Goal: Feedback & Contribution: Submit feedback/report problem

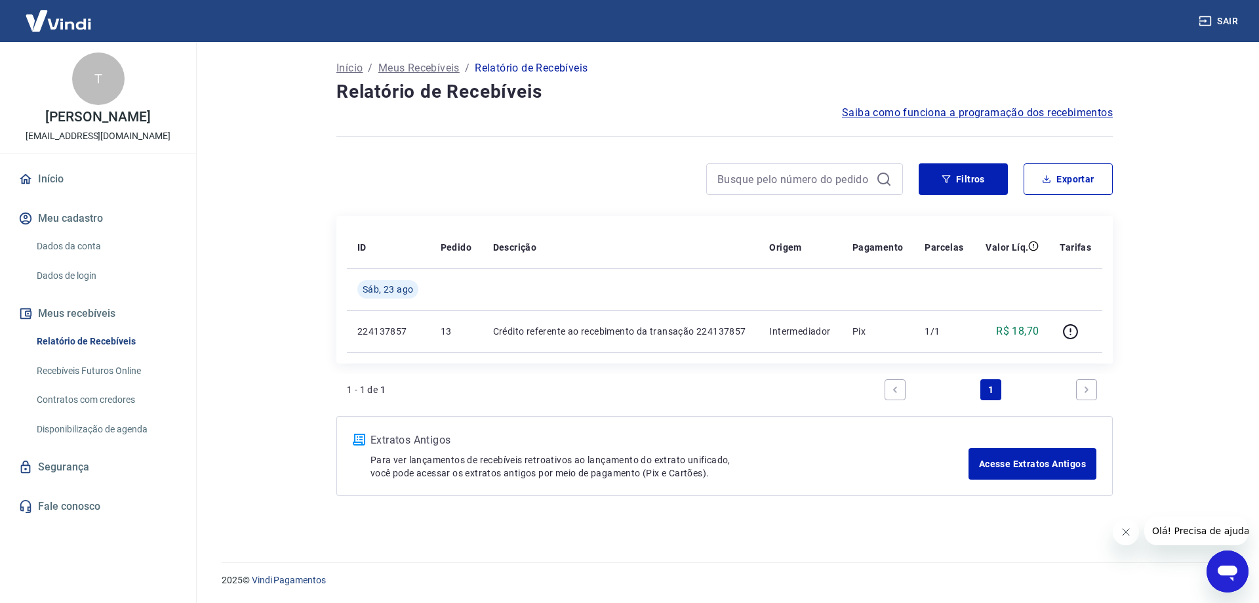
click at [373, 184] on div at bounding box center [619, 178] width 567 height 31
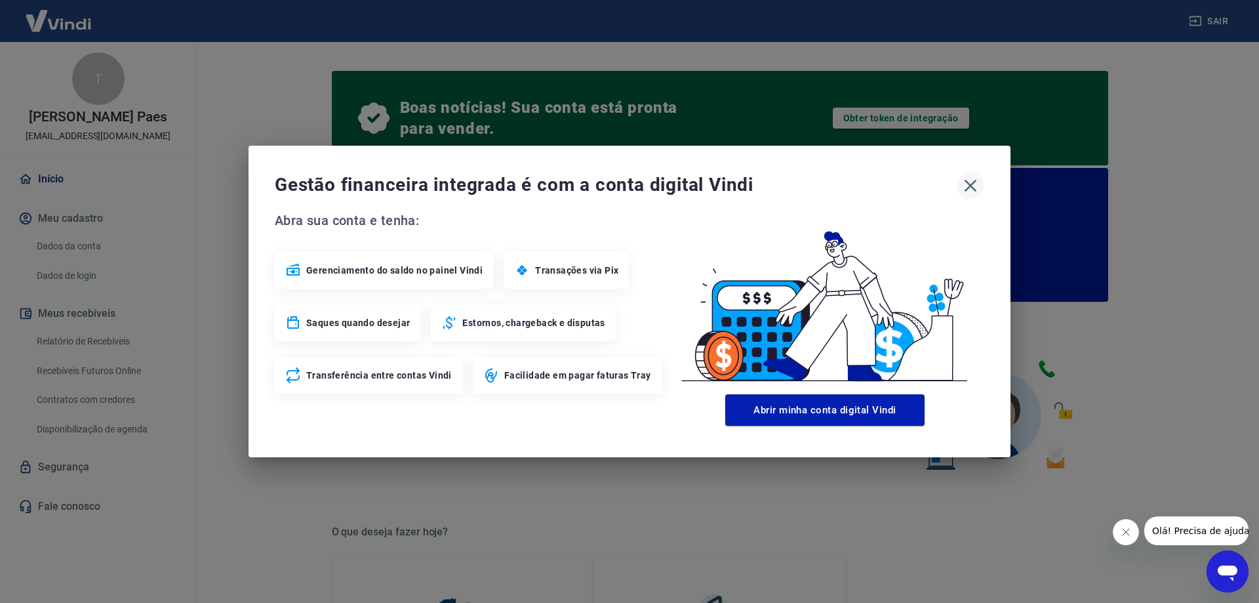
click at [965, 182] on icon "button" at bounding box center [970, 185] width 21 height 21
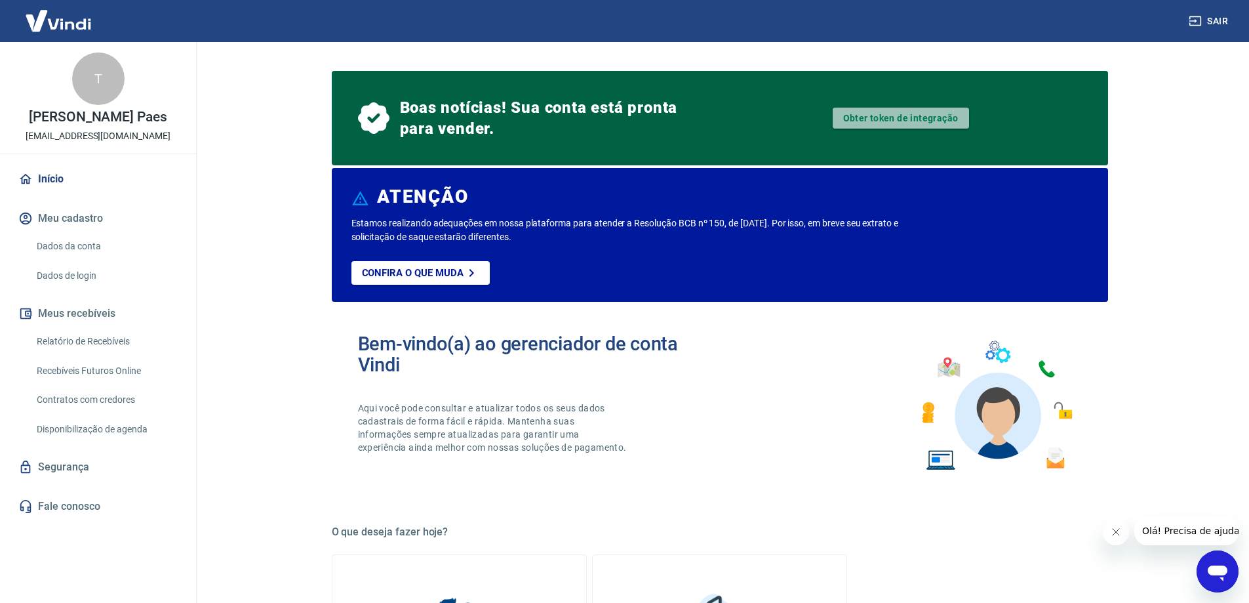
click at [905, 120] on link "Obter token de integração" at bounding box center [901, 118] width 136 height 21
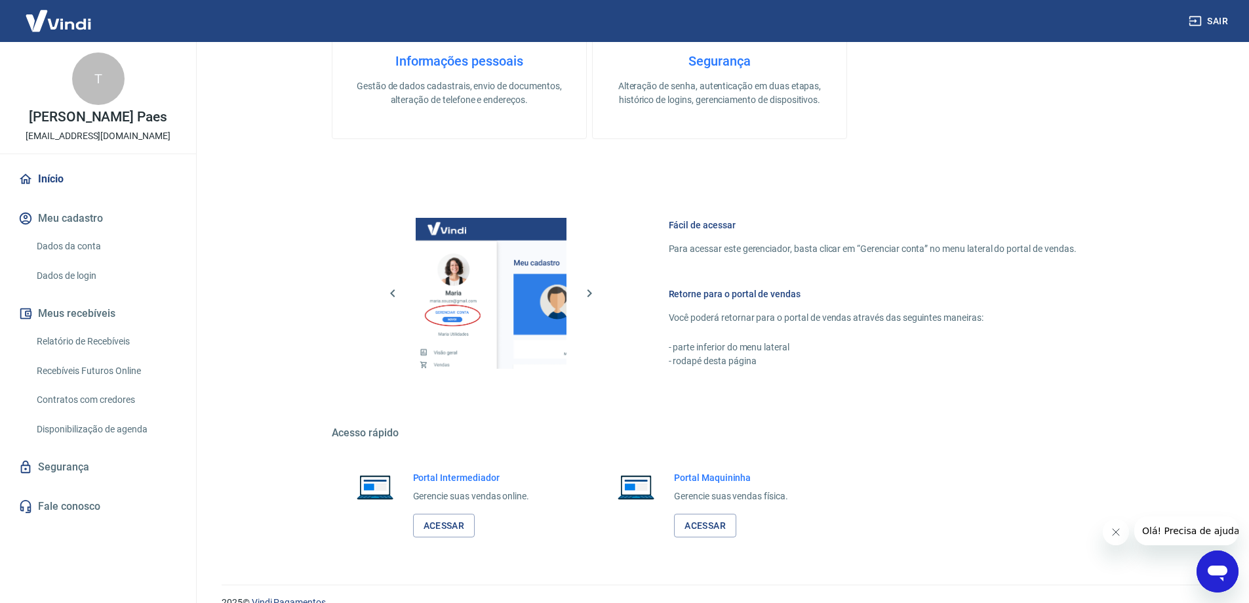
scroll to position [653, 0]
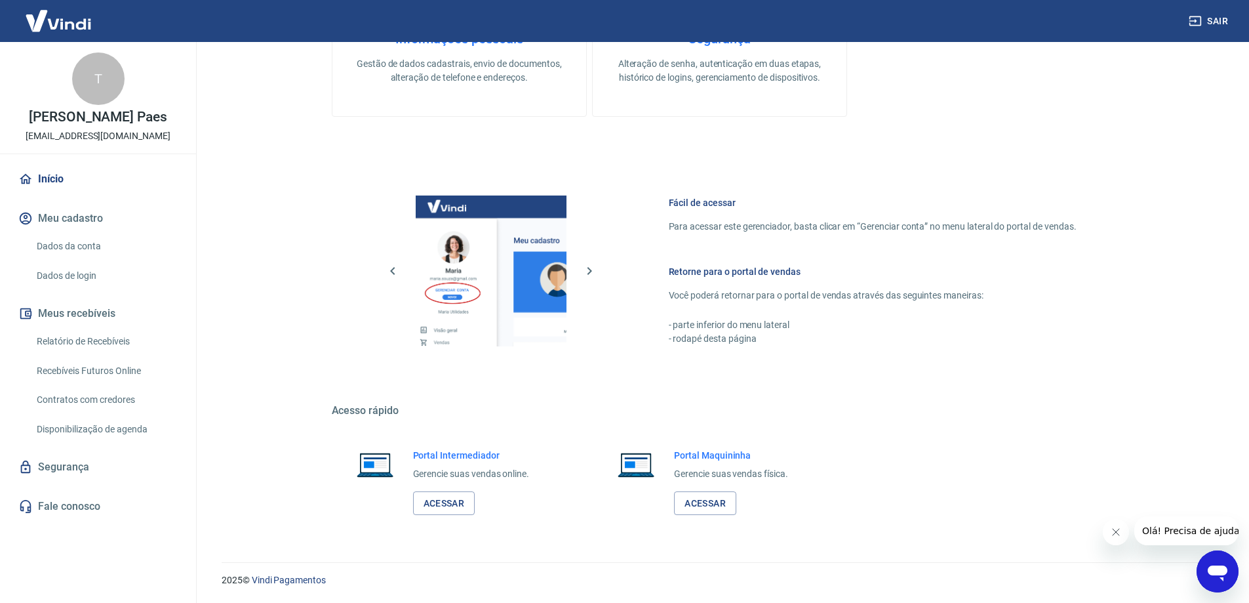
click at [66, 247] on link "Dados da conta" at bounding box center [105, 246] width 149 height 27
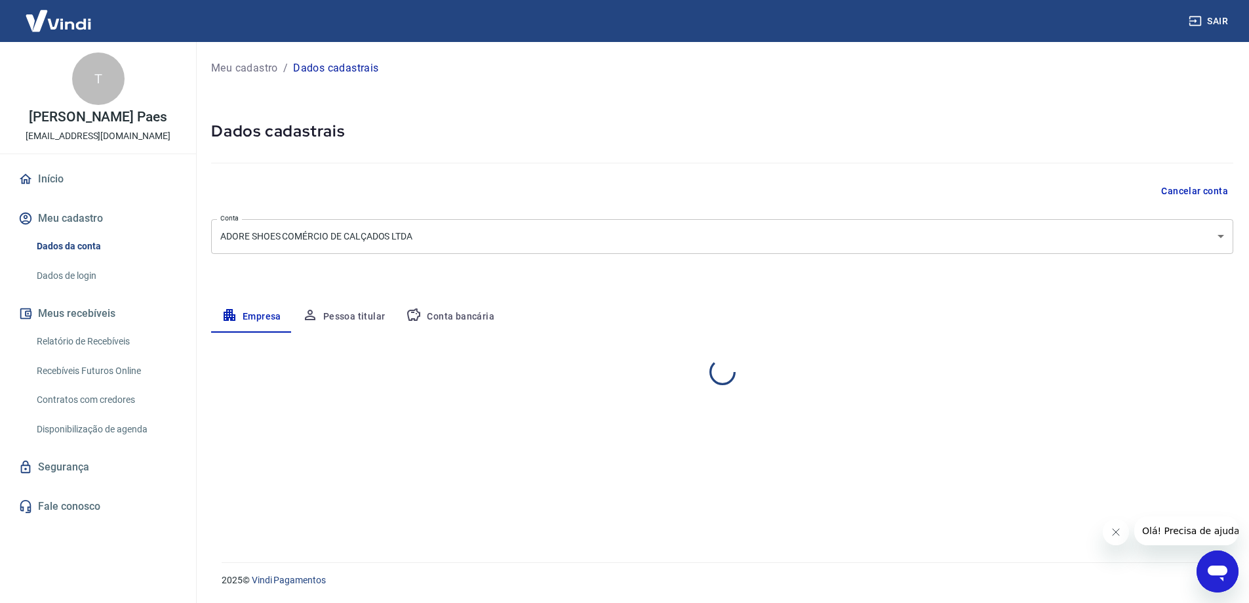
select select "SC"
select select "business"
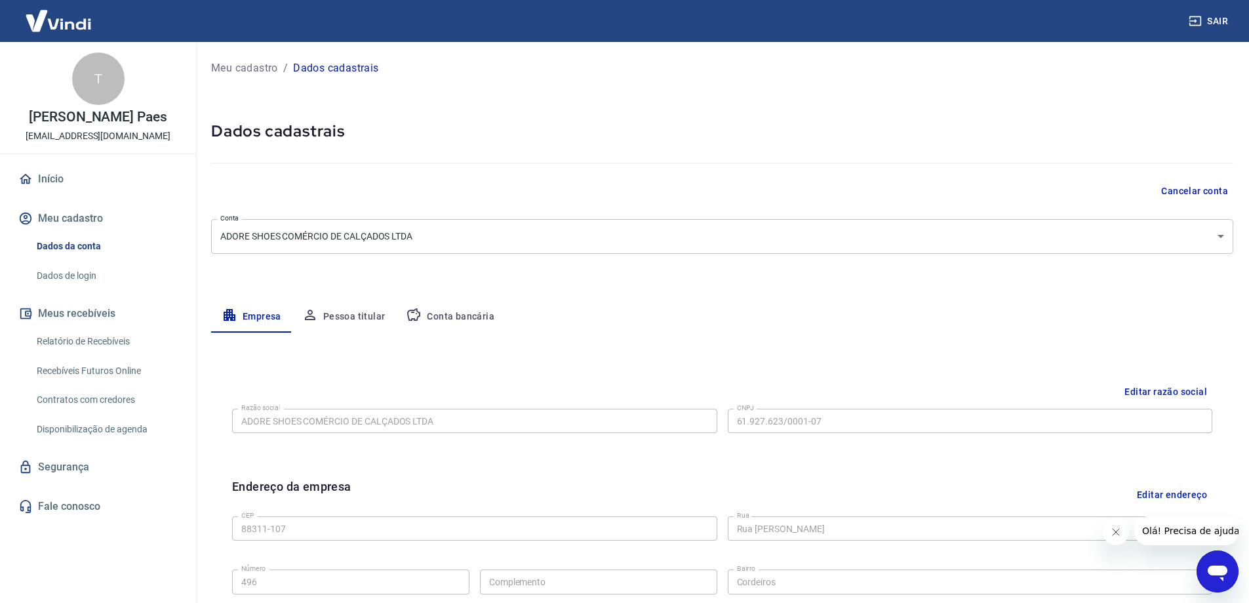
click at [53, 340] on link "Relatório de Recebíveis" at bounding box center [105, 341] width 149 height 27
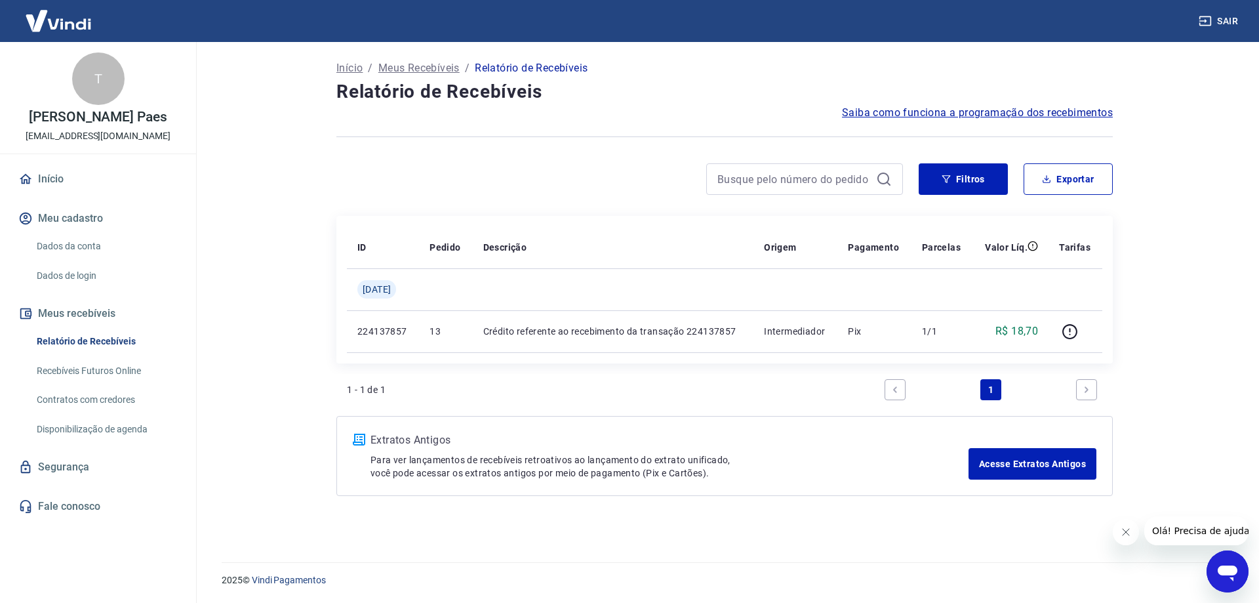
click at [64, 368] on link "Recebíveis Futuros Online" at bounding box center [105, 370] width 149 height 27
click at [62, 172] on link "Início" at bounding box center [98, 179] width 165 height 29
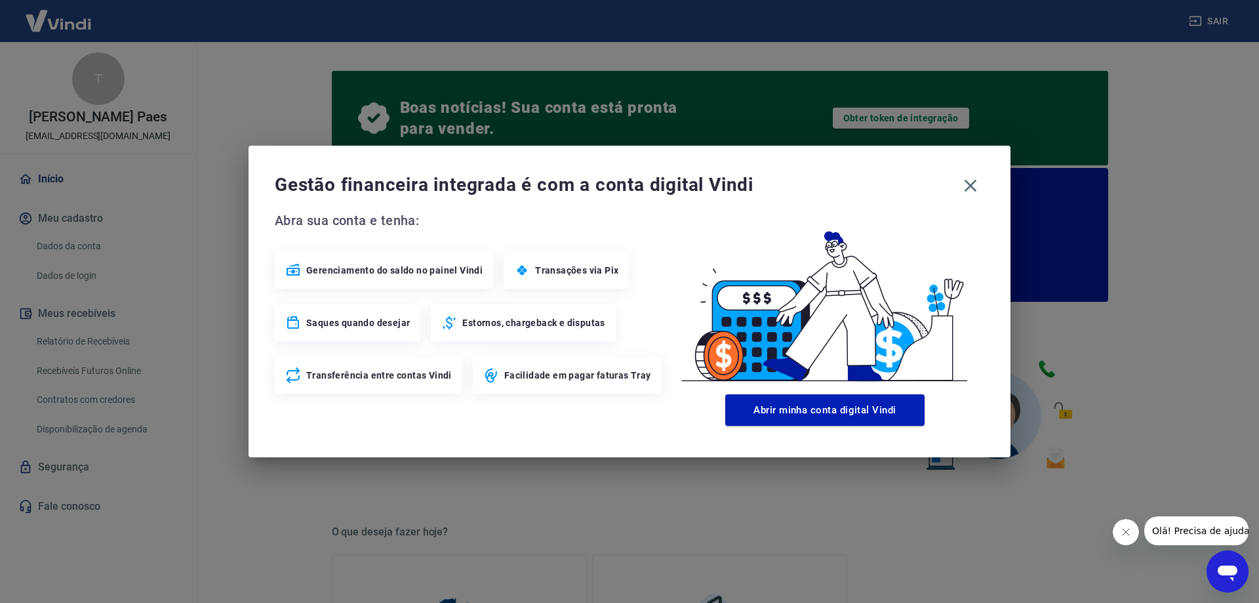
click at [1227, 571] on icon "Abrir janela de mensagens" at bounding box center [1228, 573] width 20 height 16
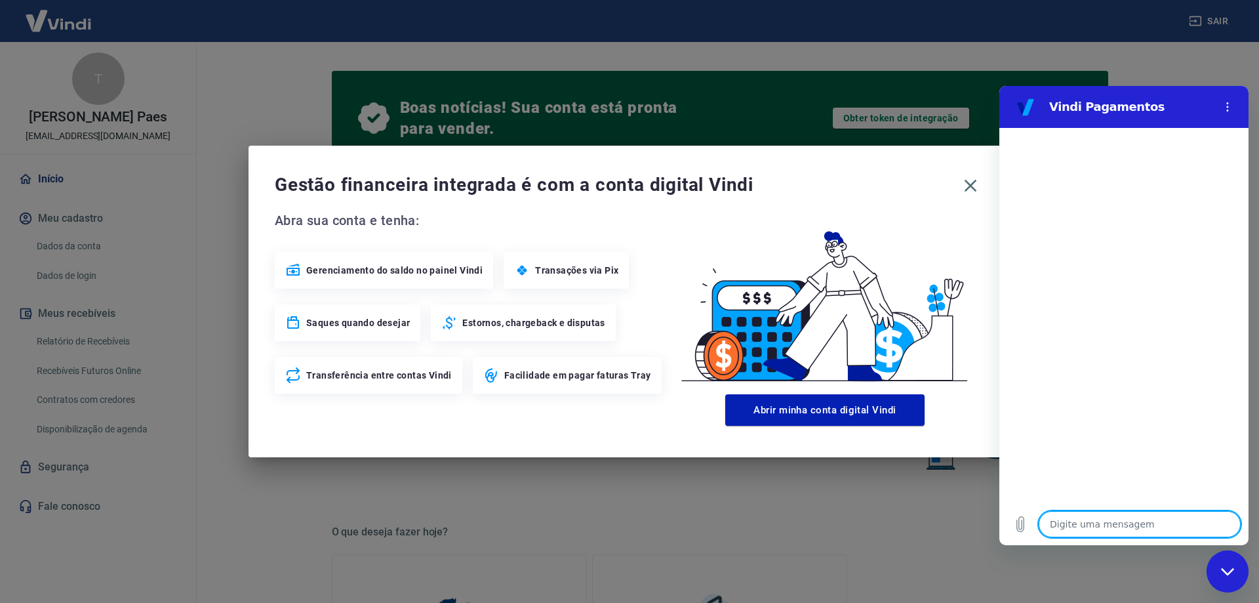
type textarea "x"
click at [1103, 520] on textarea at bounding box center [1140, 524] width 202 height 26
type textarea "o"
type textarea "x"
type textarea "oi"
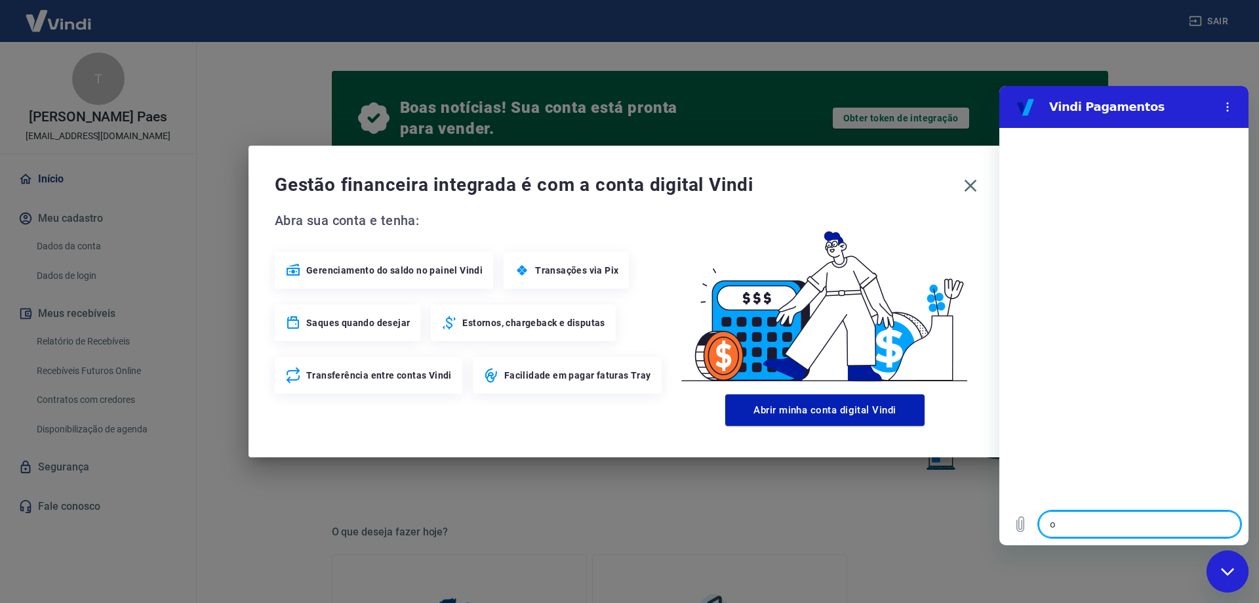
type textarea "x"
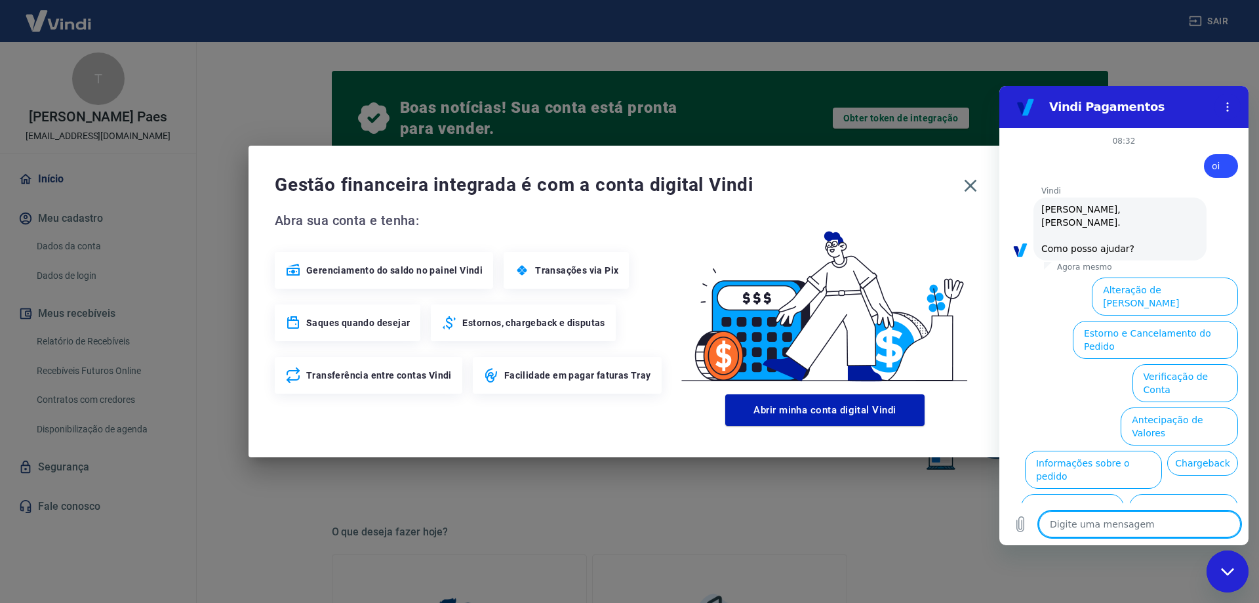
scroll to position [31, 0]
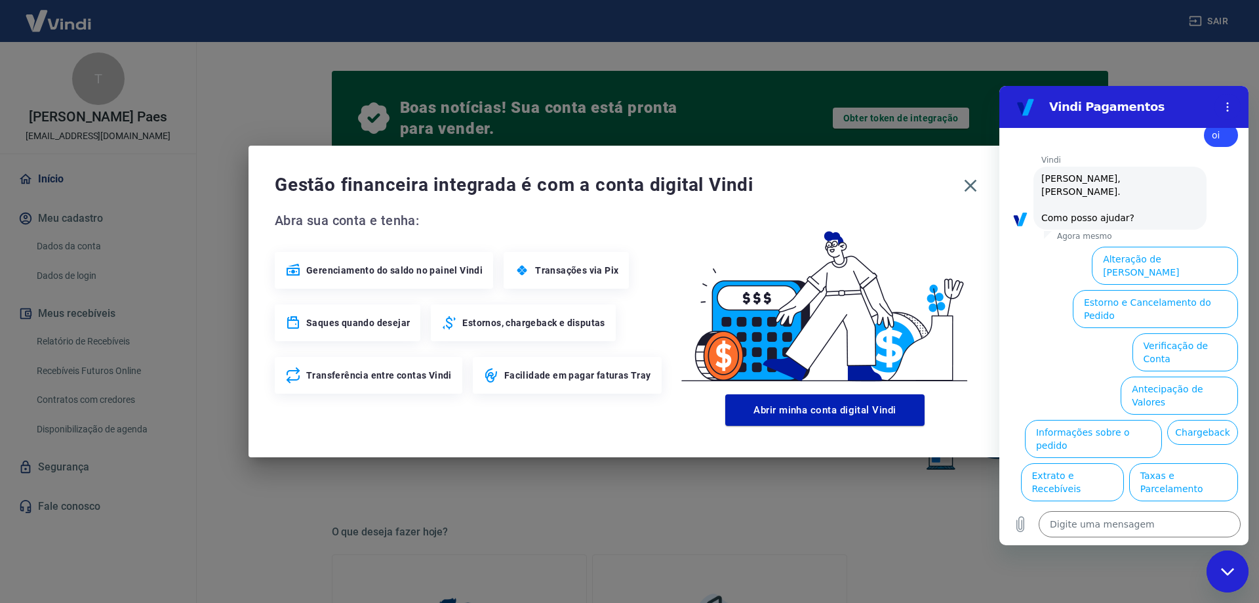
drag, startPoint x: 1138, startPoint y: 242, endPoint x: 1191, endPoint y: 222, distance: 56.9
click at [1191, 231] on div "Agora mesmo" at bounding box center [1146, 236] width 205 height 10
click at [1175, 247] on button "Alteração de Dados Cadastrais" at bounding box center [1165, 266] width 146 height 38
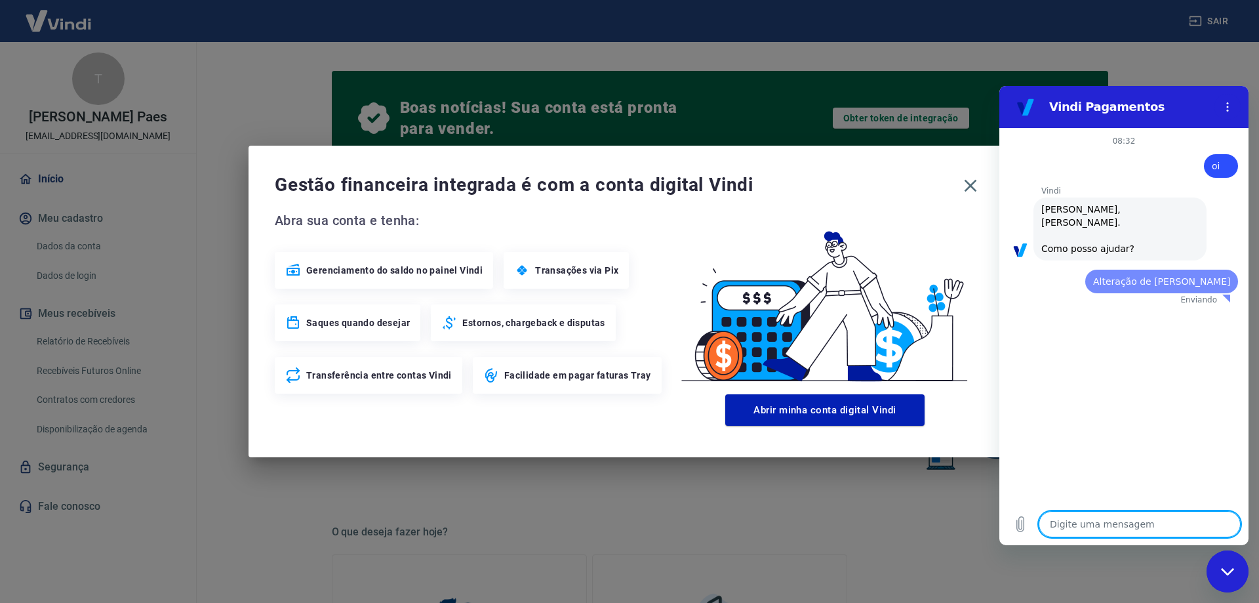
scroll to position [0, 0]
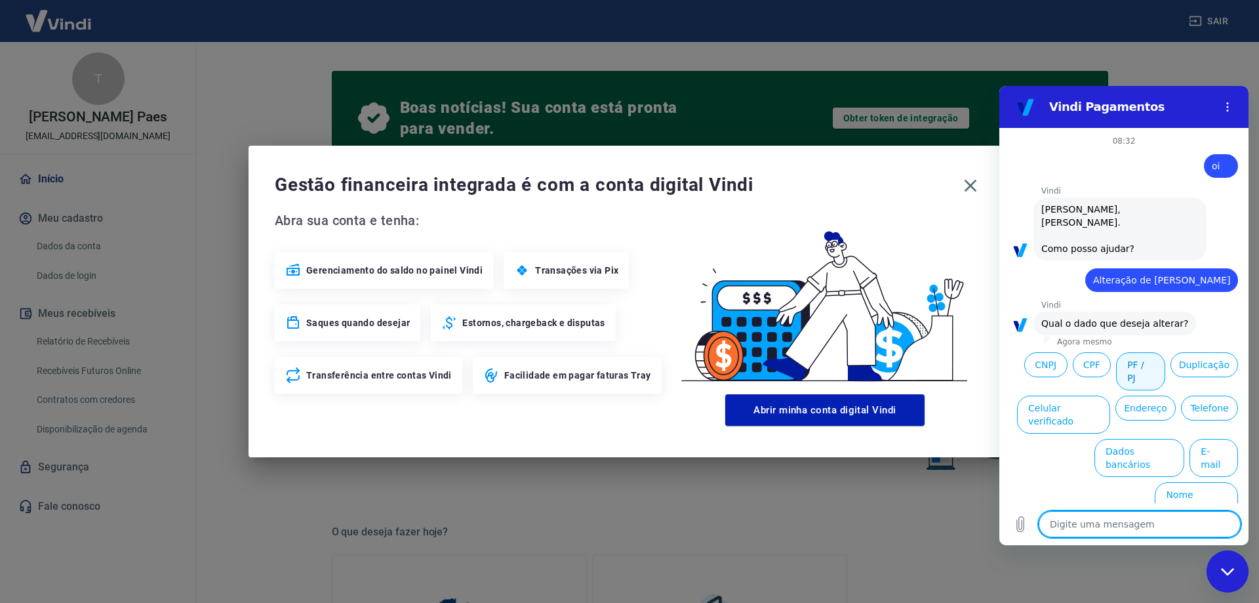
click at [1142, 352] on button "PF / PJ" at bounding box center [1140, 371] width 49 height 38
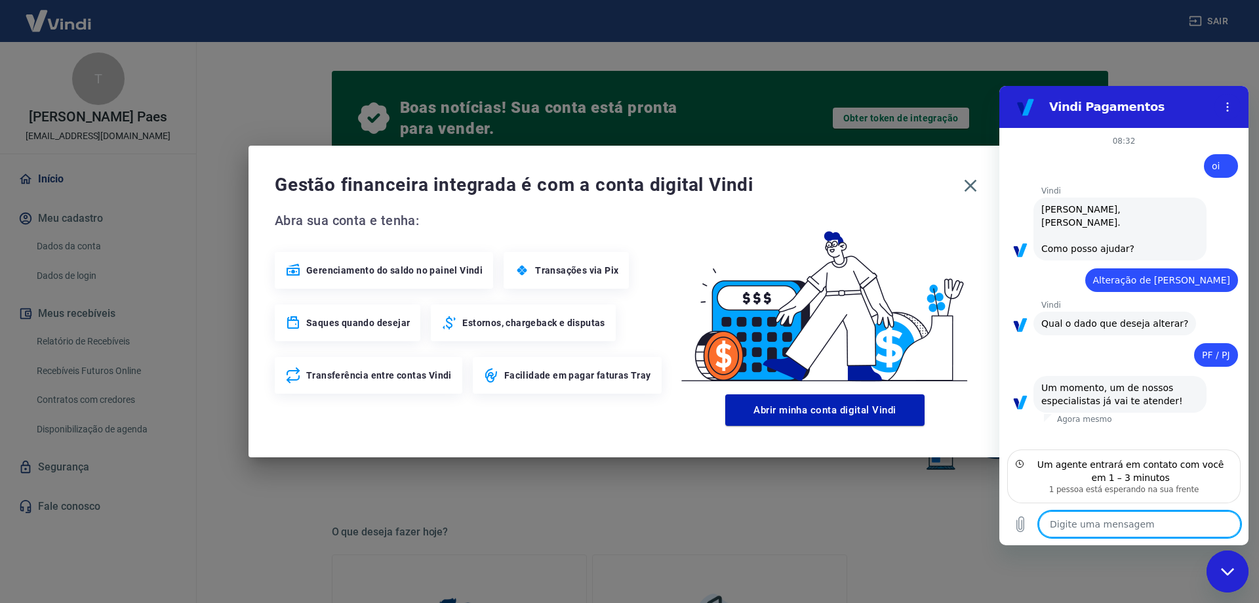
click at [1083, 525] on textarea at bounding box center [1140, 524] width 202 height 26
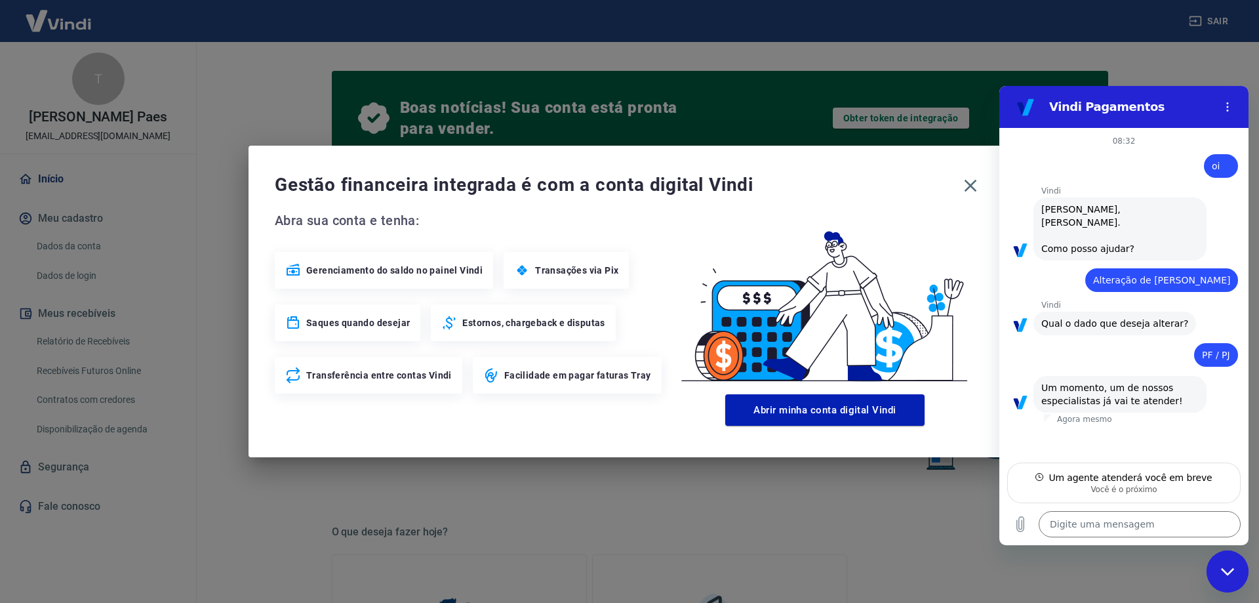
type textarea "x"
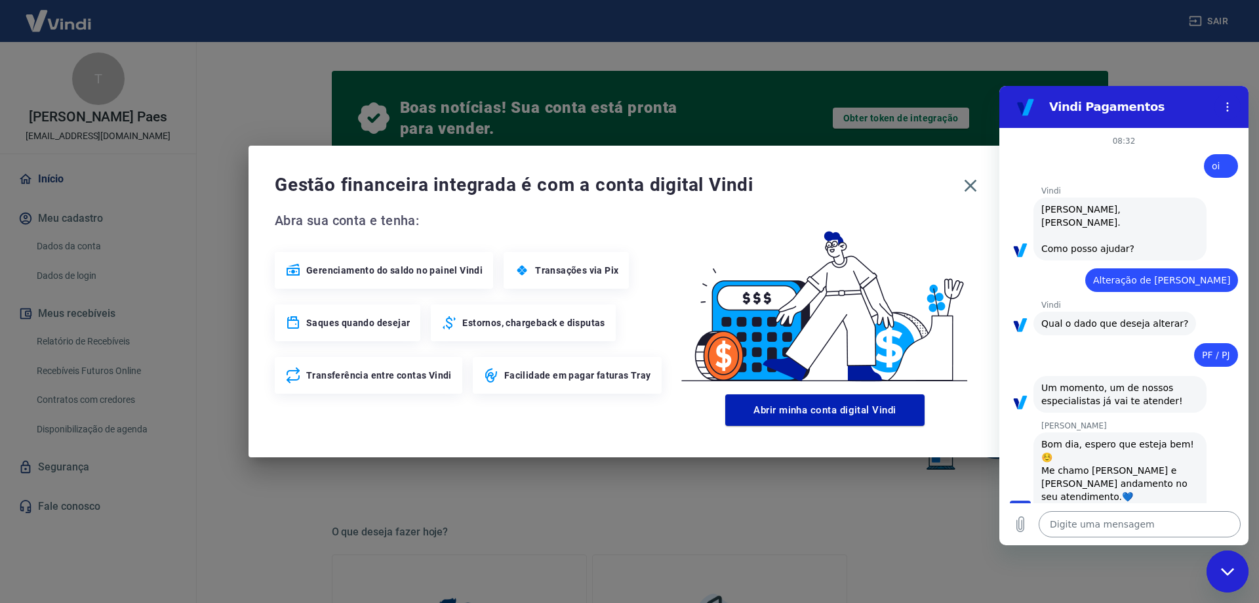
click at [1122, 521] on textarea at bounding box center [1140, 524] width 202 height 26
paste textarea "Gostaria de agradecer ao atendimento e principalmente o atendente Michel Evange…"
type textarea "Gostaria de agradecer ao atendimento e principalmente o atendente Michel Evange…"
type textarea "x"
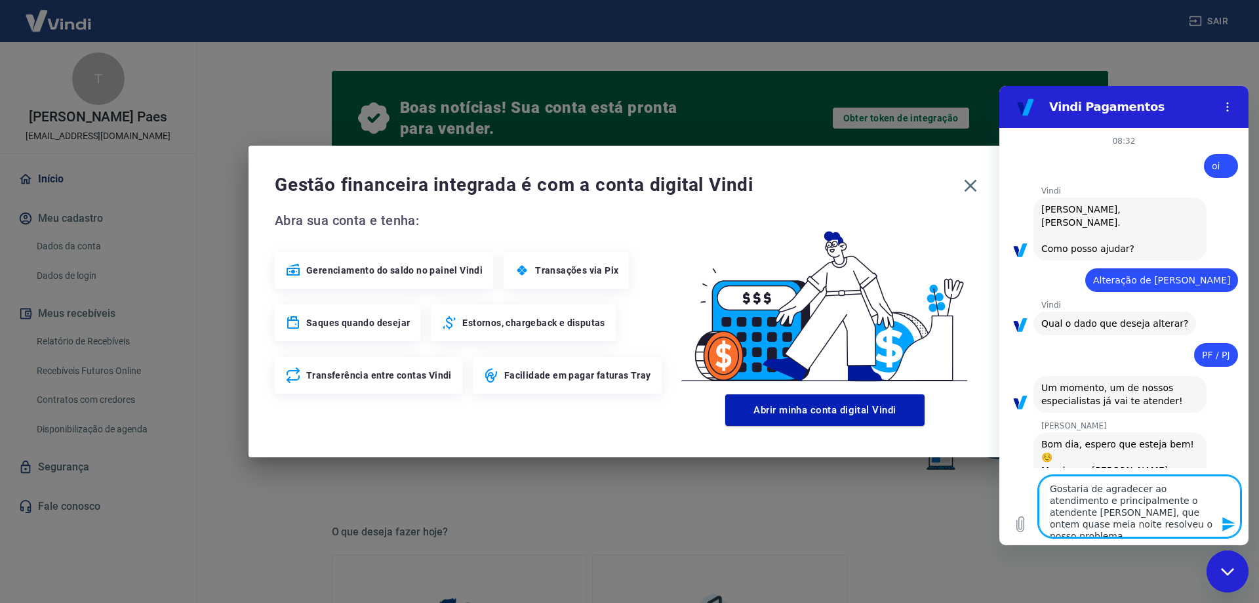
type textarea "Gostaria de agradecer ao atendimento e principalmente o atendente Michel Evange…"
type textarea "x"
type textarea "Gostaria de agradecer ao atendimento e principalmente o atendente Michel Evange…"
type textarea "x"
type textarea "Gostaria de agradecer ao atendimento e principalmente o atendente Michel Evange…"
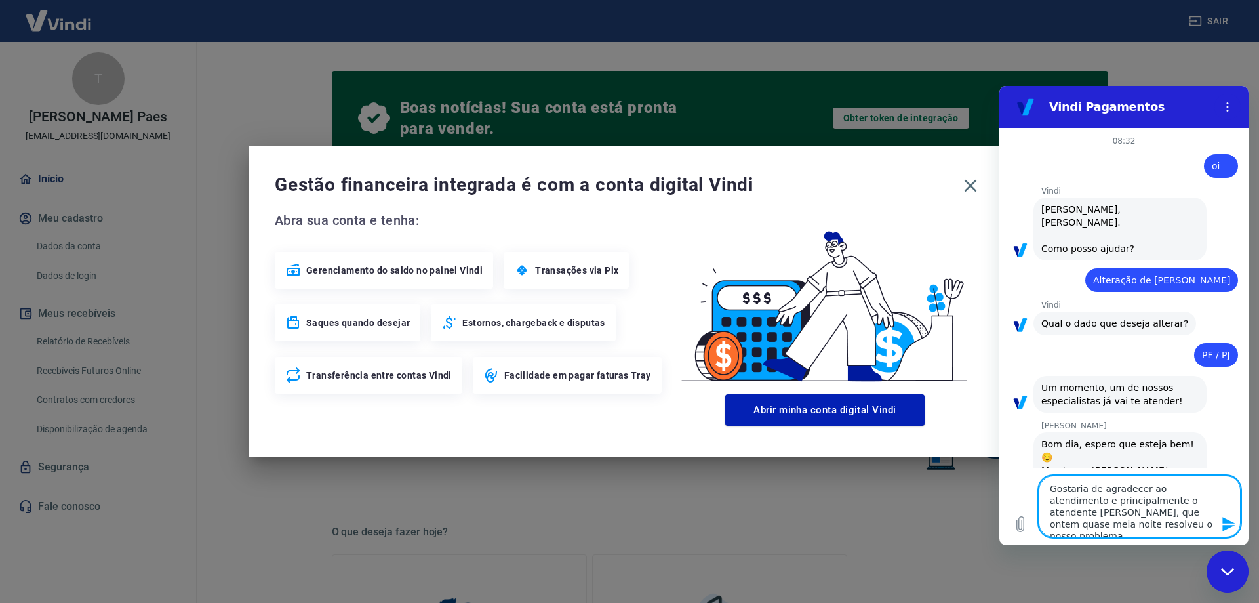
type textarea "x"
type textarea "Gostaria de agradecer ao atendimento e principalmente o atendente Michel Evange…"
type textarea "x"
type textarea "B Gostaria de agradecer ao atendimento e principalmente o atendente Michel Evan…"
type textarea "x"
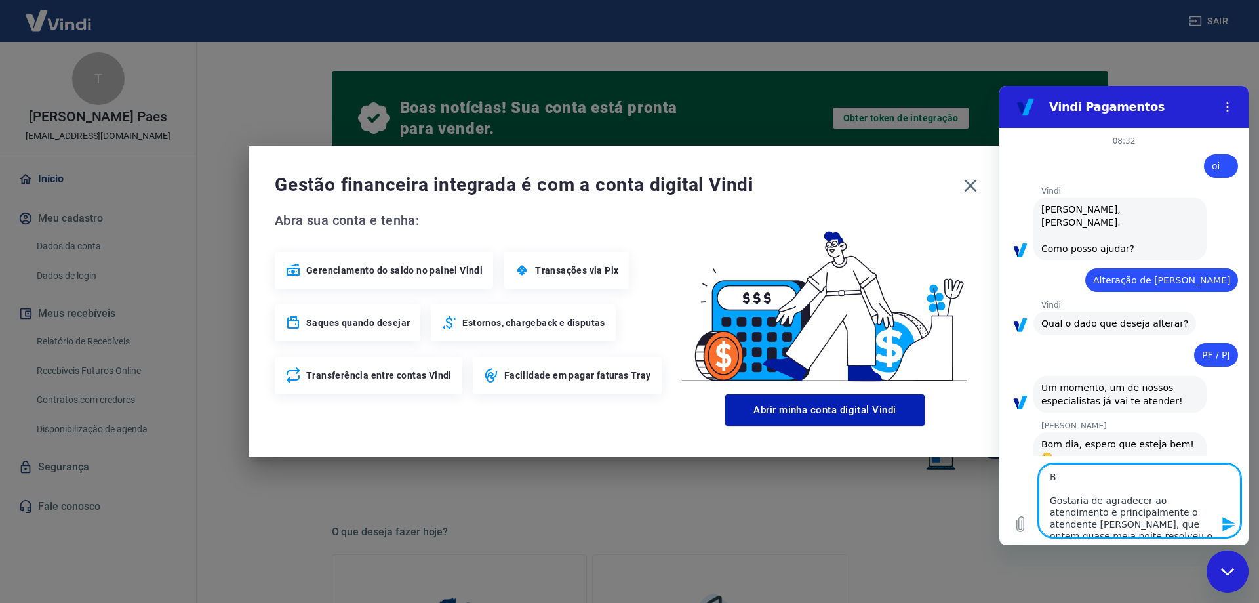
type textarea "Bo Gostaria de agradecer ao atendimento e principalmente o atendente Michel Eva…"
type textarea "x"
type textarea "Bom Gostaria de agradecer ao atendimento e principalmente o atendente Michel Ev…"
type textarea "x"
type textarea "Bom Gostaria de agradecer ao atendimento e principalmente o atendente Michel Ev…"
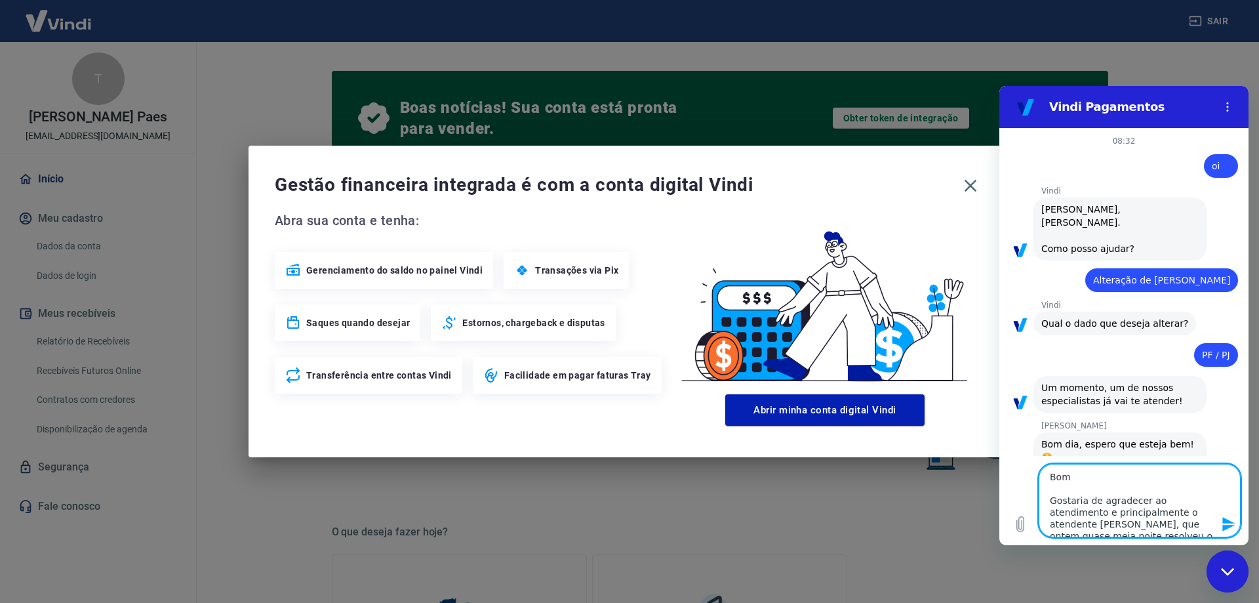
type textarea "x"
type textarea "Bom d Gostaria de agradecer ao atendimento e principalmente o atendente Michel …"
type textarea "x"
type textarea "Bom di Gostaria de agradecer ao atendimento e principalmente o atendente Michel…"
type textarea "x"
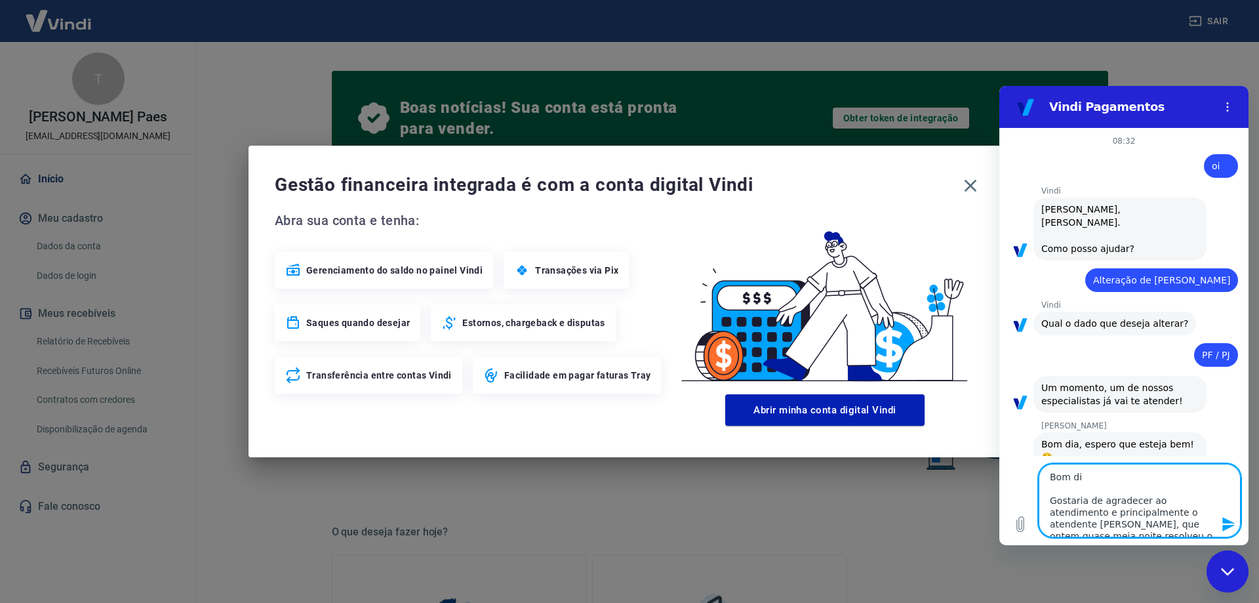
type textarea "Bom dia Gostaria de agradecer ao atendimento e principalmente o atendente Miche…"
type textarea "x"
type textarea "Bom dia, Gostaria de agradecer ao atendimento e principalmente o atendente Mich…"
type textarea "x"
type textarea "Bom dia, Gostaria de agradecer ao atendimento e principalmente o atendente Mich…"
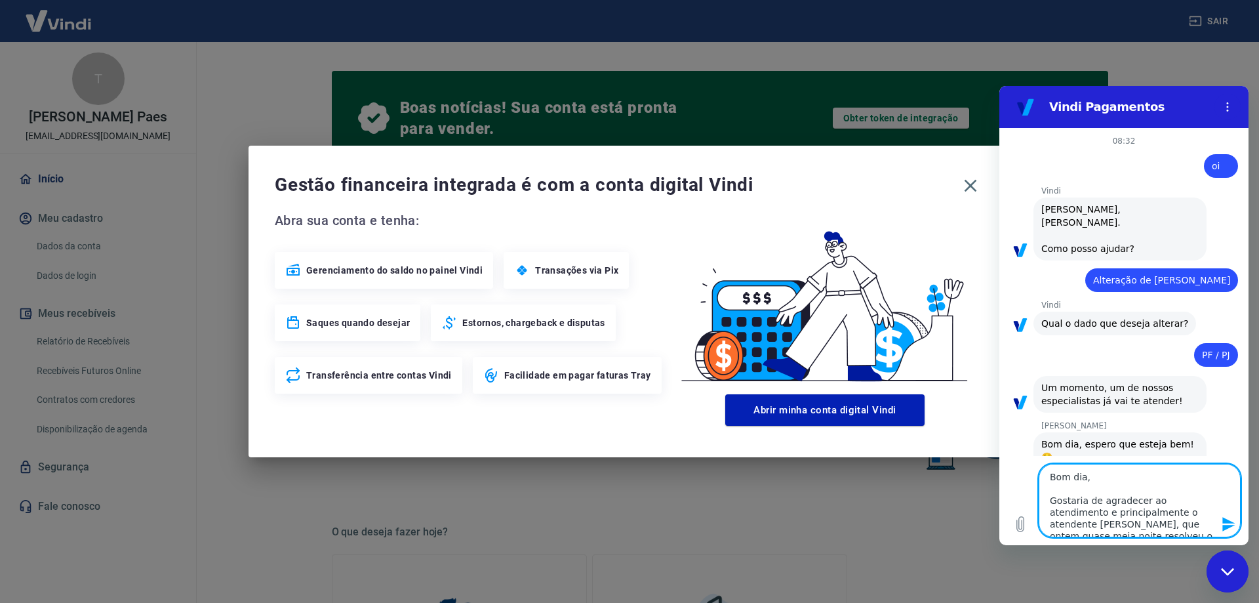
type textarea "x"
type textarea "Bom dia, t Gostaria de agradecer ao atendimento e principalmente o atendente Mi…"
type textarea "x"
type textarea "Bom dia, tu Gostaria de agradecer ao atendimento e principalmente o atendente M…"
type textarea "x"
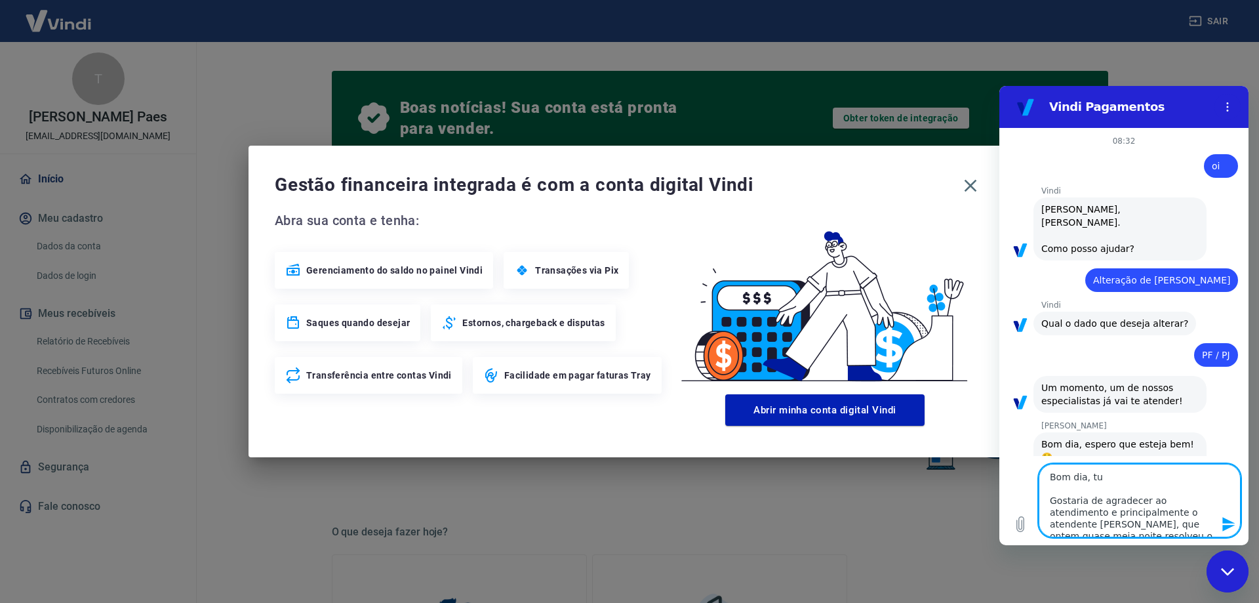
type textarea "Bom dia, tud Gostaria de agradecer ao atendimento e principalmente o atendente …"
type textarea "x"
type textarea "Bom dia, tudo Gostaria de agradecer ao atendimento e principalmente o atendente…"
type textarea "x"
type textarea "Bom dia, tudo Gostaria de agradecer ao atendimento e principalmente o atendente…"
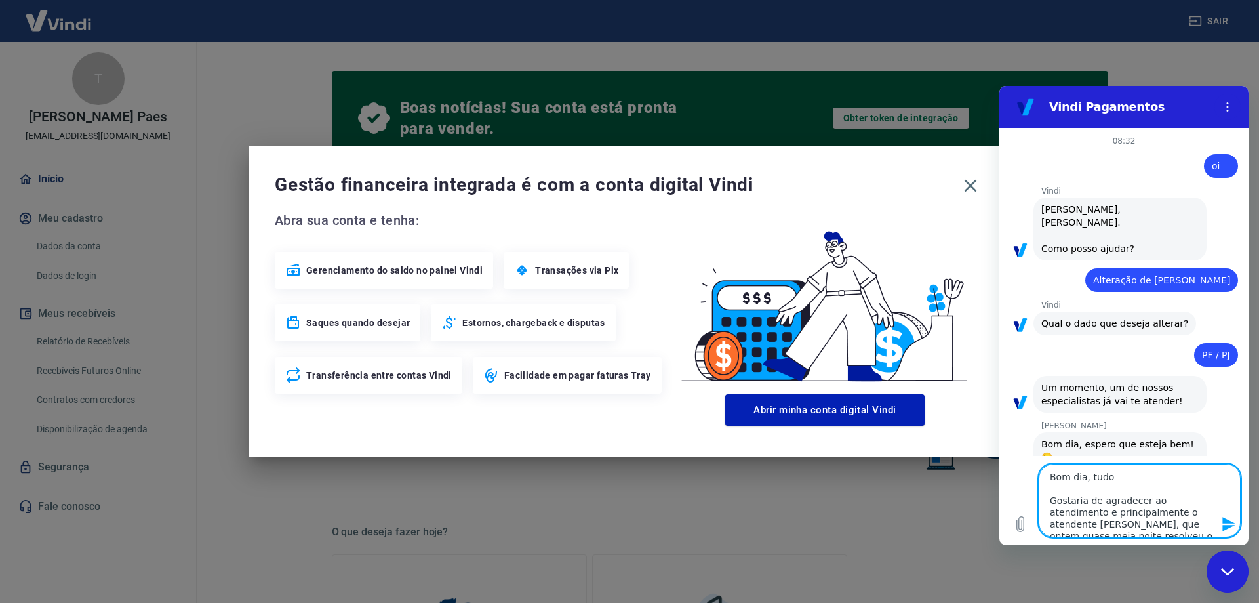
type textarea "x"
type textarea "Bom dia, tudo b Gostaria de agradecer ao atendimento e principalmente o atenden…"
type textarea "x"
type textarea "Bom dia, tudo be Gostaria de agradecer ao atendimento e principalmente o atende…"
type textarea "x"
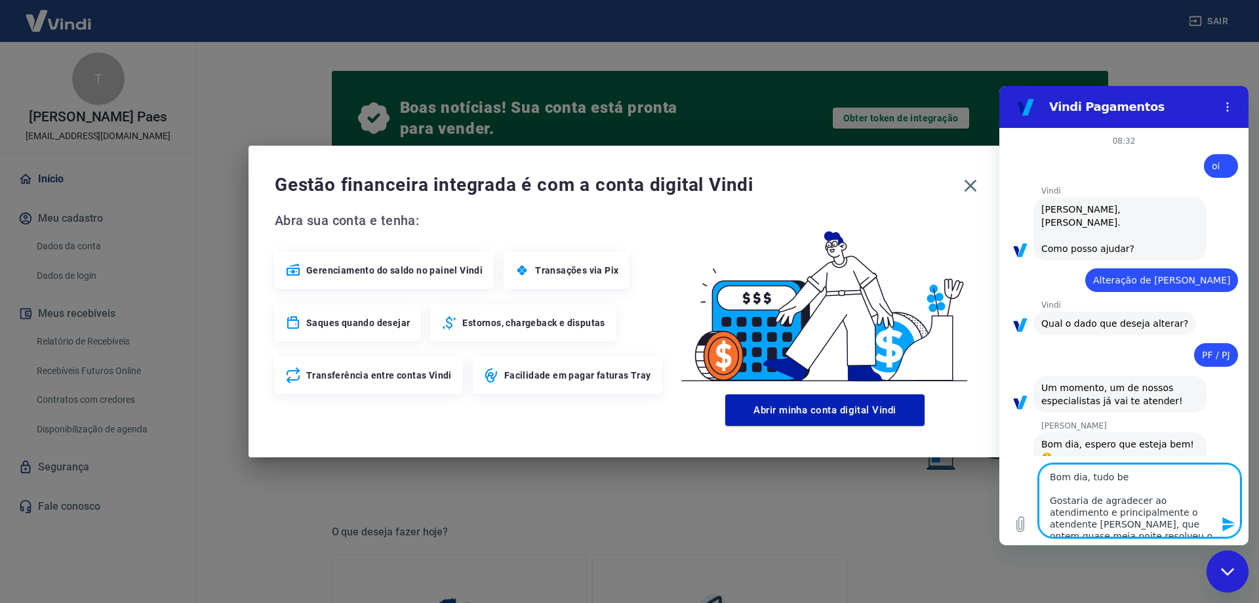
type textarea "Bom dia, tudo bem Gostaria de agradecer ao atendimento e principalmente o atend…"
type textarea "x"
type textarea "Bom dia, tudo bem, Gostaria de agradecer ao atendimento e principalmente o aten…"
type textarea "x"
type textarea "Bom dia, tudo bem, Gostaria de agradecer ao atendimento e principalmente o aten…"
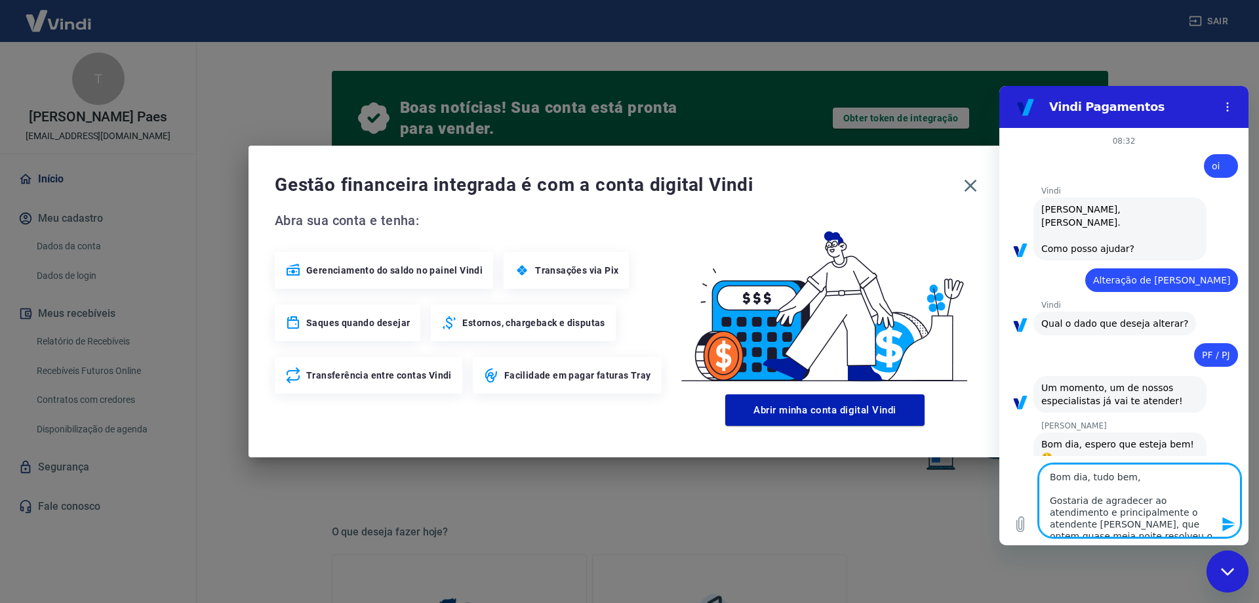
type textarea "x"
type textarea "Bom dia, tudo bem, o Gostaria de agradecer ao atendimento e principalmente o at…"
type textarea "x"
type textarea "Bom dia, tudo bem, ob Gostaria de agradecer ao atendimento e principalmente o a…"
type textarea "x"
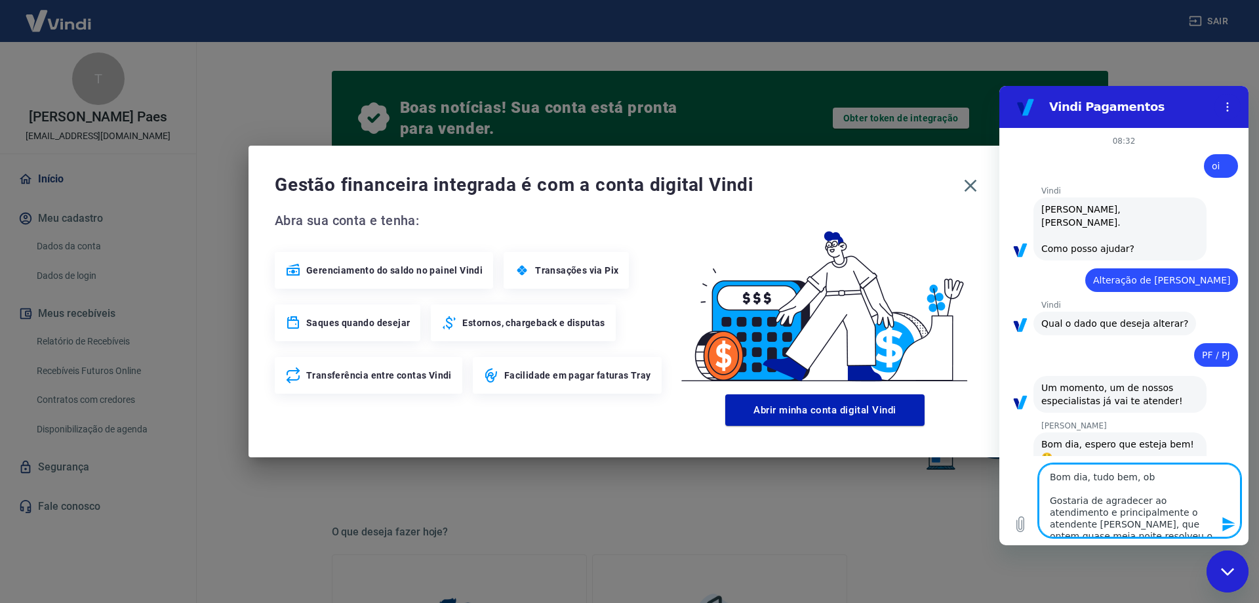
type textarea "Bom dia, tudo bem, obr Gostaria de agradecer ao atendimento e principalmente o …"
type textarea "x"
type textarea "Bom dia, tudo bem, obri Gostaria de agradecer ao atendimento e principalmente o…"
type textarea "x"
type textarea "Bom dia, tudo bem, obrig Gostaria de agradecer ao atendimento e principalmente …"
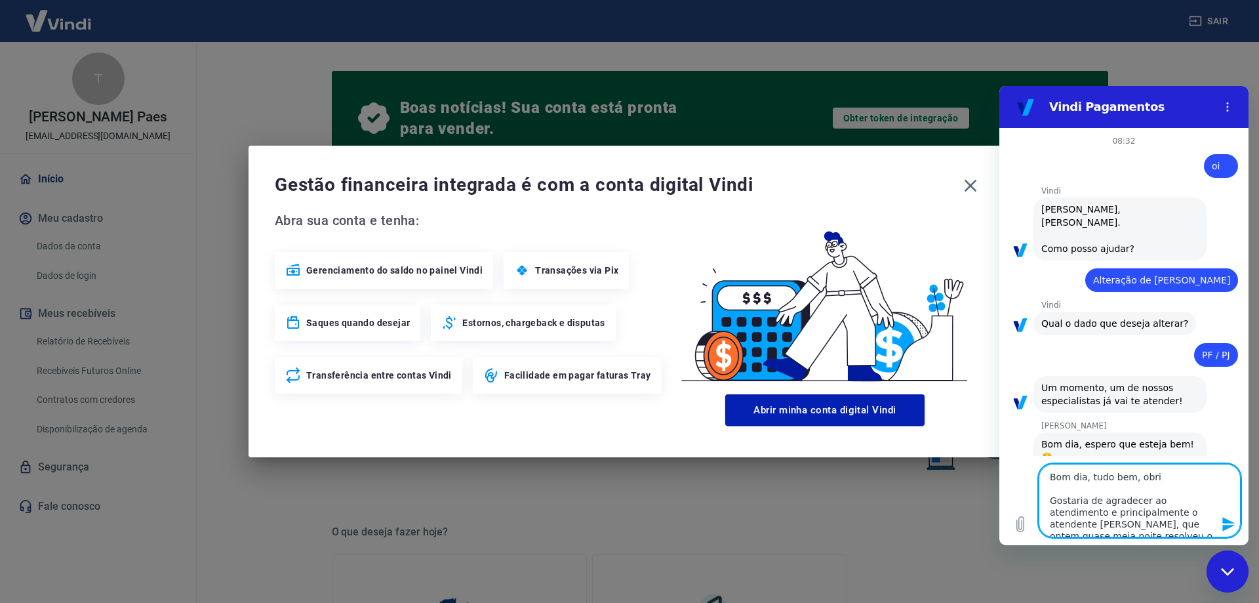
type textarea "x"
type textarea "Bom dia, tudo bem, obriga Gostaria de agradecer ao atendimento e principalmente…"
type textarea "x"
type textarea "Bom dia, tudo bem, obrigad Gostaria de agradecer ao atendimento e principalment…"
type textarea "x"
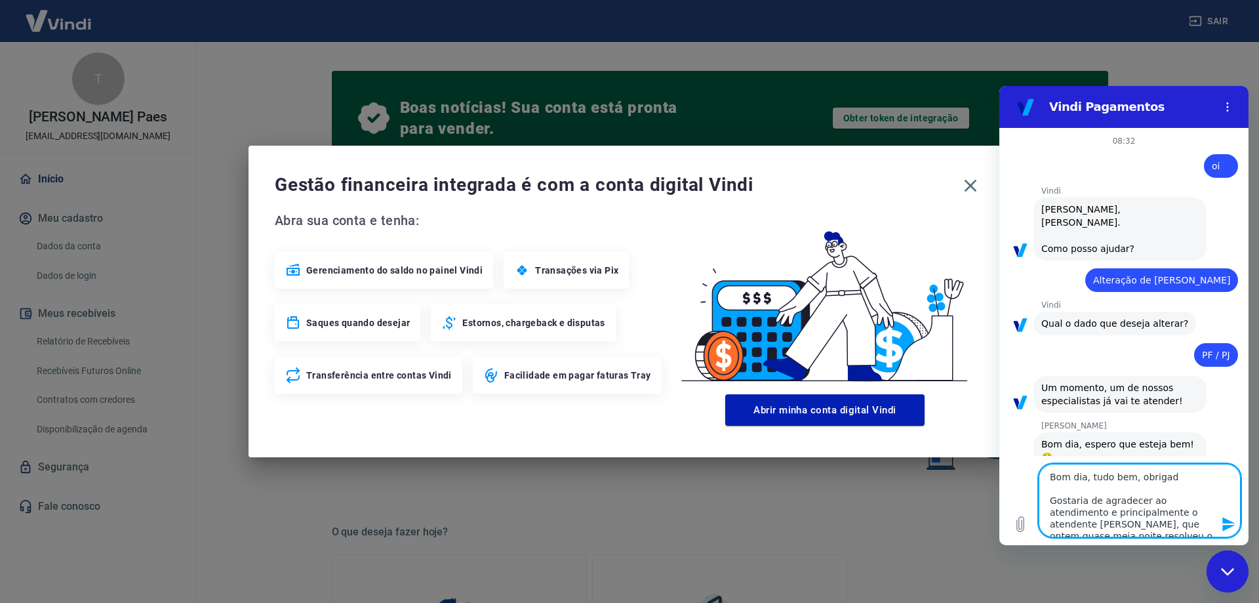
type textarea "Bom dia, tudo bem, obrigado Gostaria de agradecer ao atendimento e principalmen…"
type textarea "x"
type textarea "Bom dia, tudo bem, obrigado Gostaria de agradecer ao atendimento e principalmen…"
type textarea "x"
type textarea "Bom dia, tudo bem, obrigado p Gostaria de agradecer ao atendimento e principalm…"
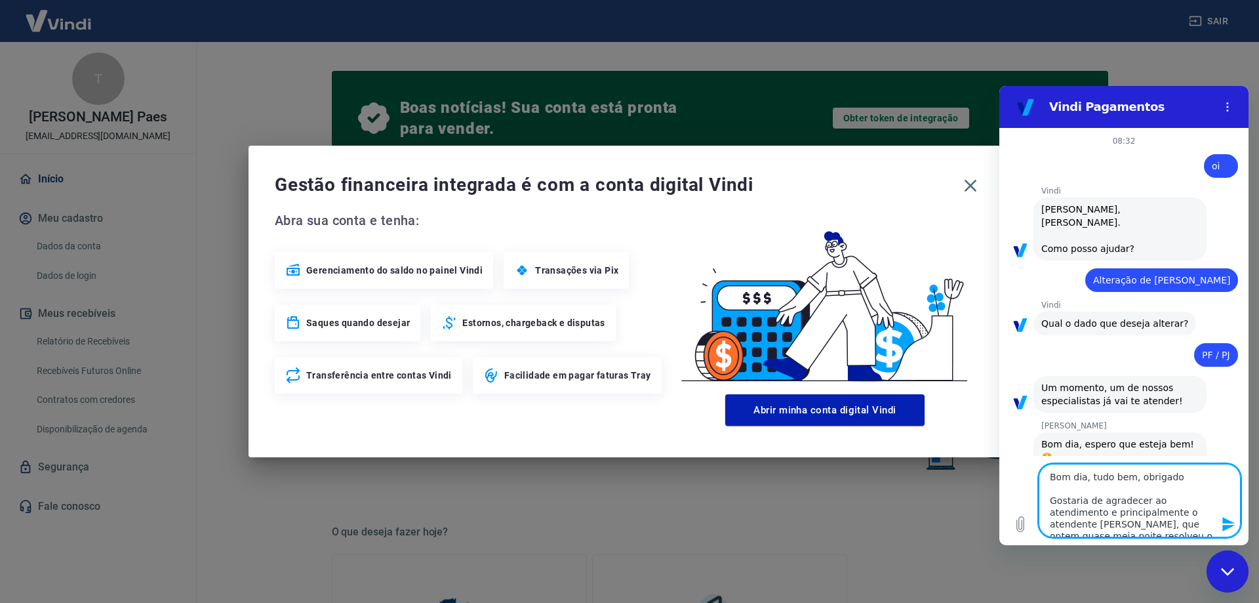
type textarea "x"
type textarea "Bom dia, tudo bem, obrigado po Gostaria de agradecer ao atendimento e principal…"
type textarea "x"
type textarea "Bom dia, tudo bem, obrigado por Gostaria de agradecer ao atendimento e principa…"
type textarea "x"
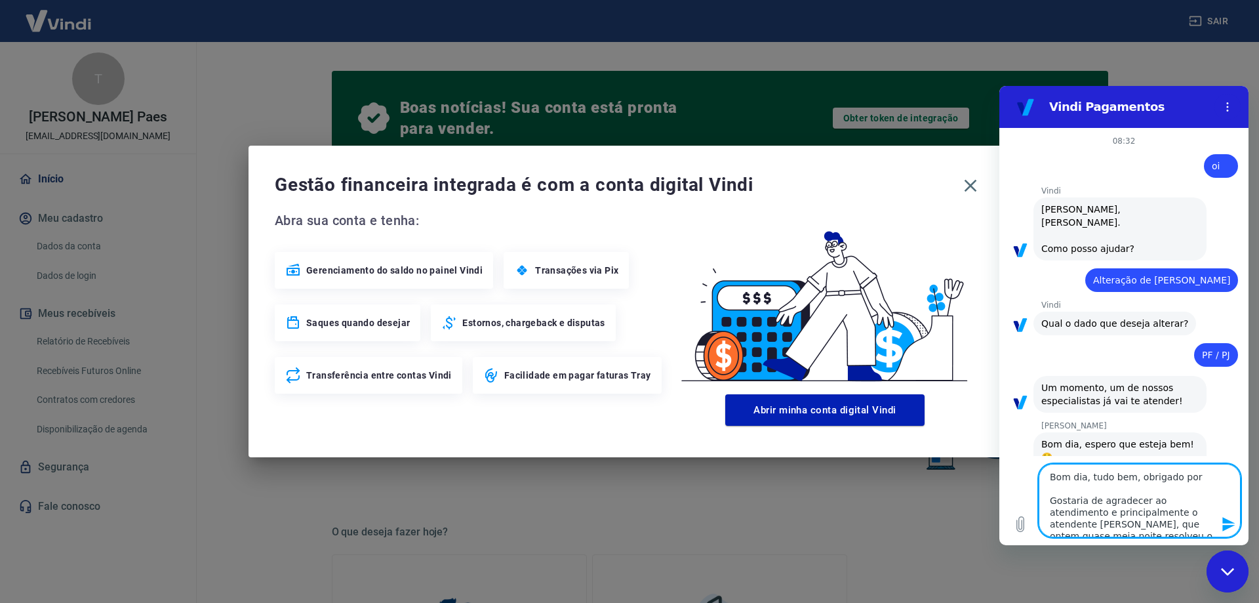
type textarea "Bom dia, tudo bem, obrigado por Gostaria de agradecer ao atendimento e principa…"
type textarea "x"
type textarea "Bom dia, tudo bem, obrigado por p Gostaria de agradecer ao atendimento e princi…"
type textarea "x"
type textarea "Bom dia, tudo bem, obrigado por pe Gostaria de agradecer ao atendimento e princ…"
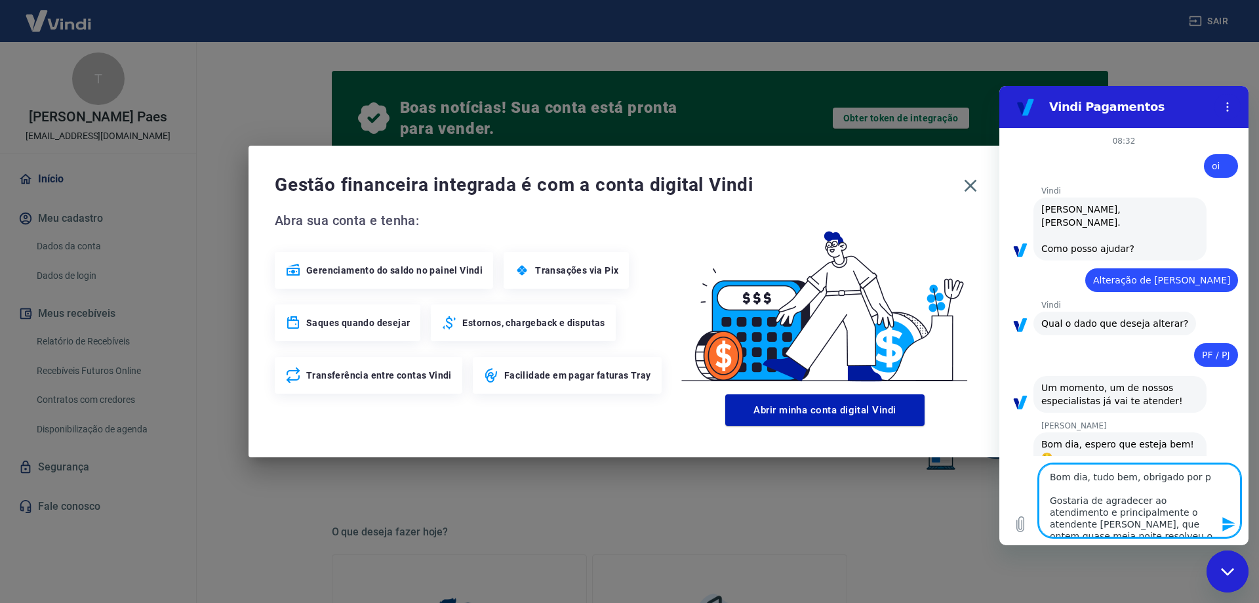
type textarea "x"
type textarea "Bom dia, tudo bem, obrigado por per Gostaria de agradecer ao atendimento e prin…"
type textarea "x"
type textarea "Bom dia, tudo bem, obrigado por perg Gostaria de agradecer ao atendimento e pri…"
type textarea "x"
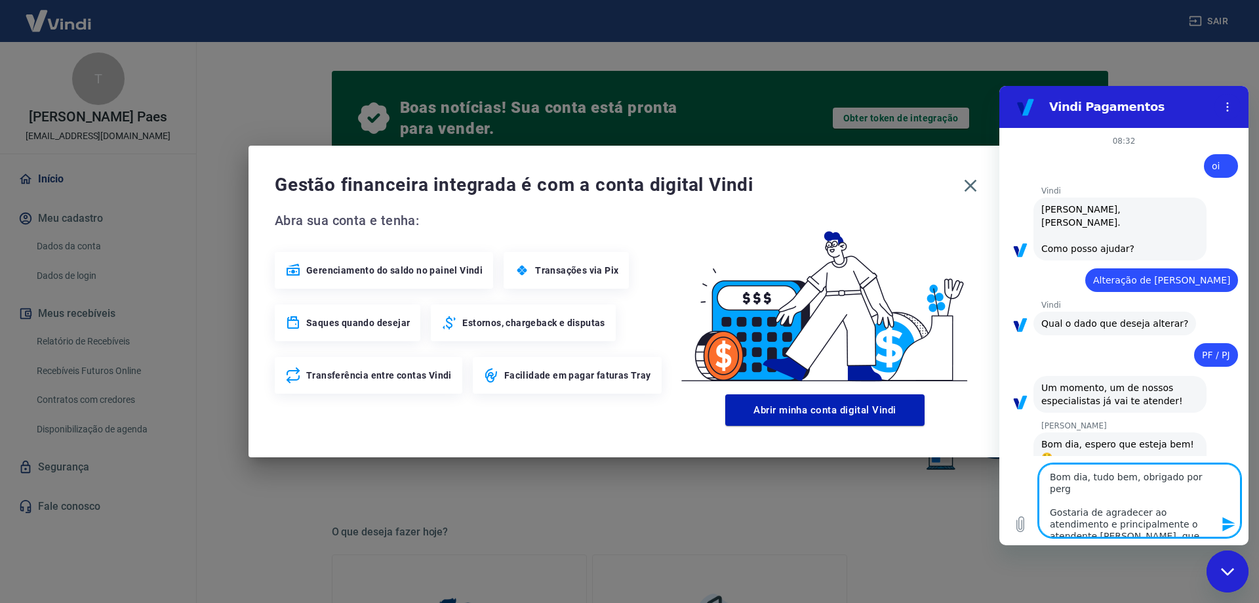
type textarea "Bom dia, tudo bem, obrigado por pergu Gostaria de agradecer ao atendimento e pr…"
type textarea "x"
type textarea "Bom dia, tudo bem, obrigado por pergun Gostaria de agradecer ao atendimento e p…"
type textarea "x"
type textarea "Bom dia, tudo bem, obrigado por pergunt Gostaria de agradecer ao atendimento e …"
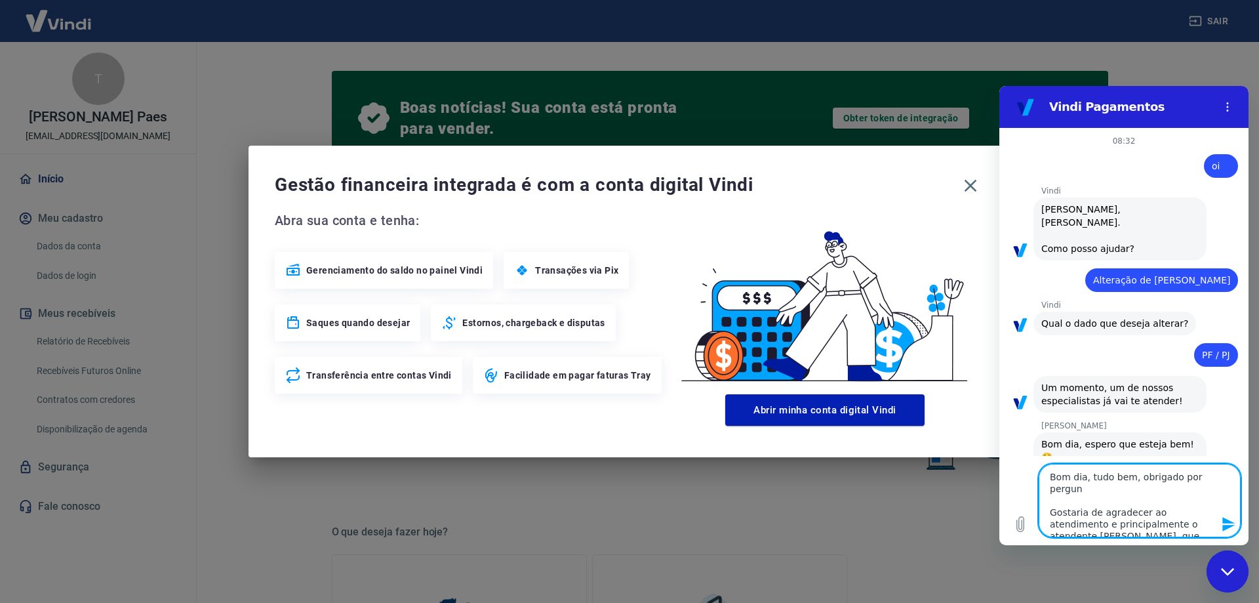
type textarea "x"
type textarea "Bom dia, tudo bem, obrigado por pergunta Gostaria de agradecer ao atendimento e…"
type textarea "x"
type textarea "Bom dia, tudo bem, obrigado por perguntar Gostaria de agradecer ao atendimento …"
type textarea "x"
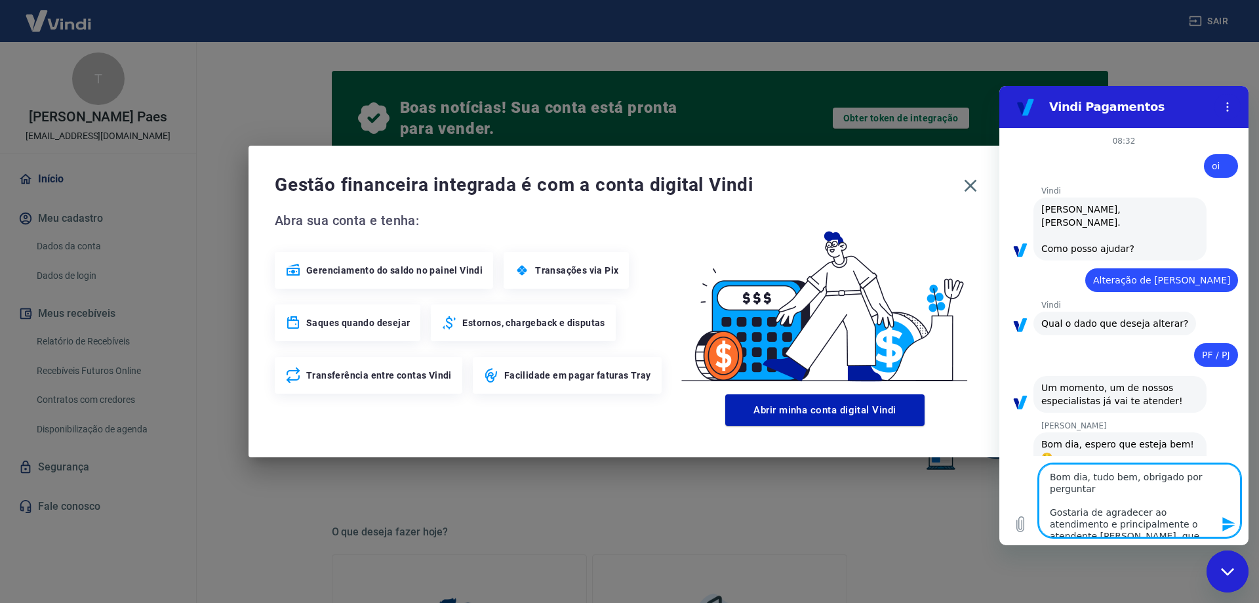
type textarea "Bom dia, tudo bem, obrigado por perguntar, Gostaria de agradecer ao atendimento…"
type textarea "x"
type textarea "Bom dia, tudo bem, obrigado por perguntar, Gostaria de agradecer ao atendimento…"
type textarea "x"
type textarea "Bom dia, tudo bem, obrigado por perguntar, e Gostaria de agradecer ao atendimen…"
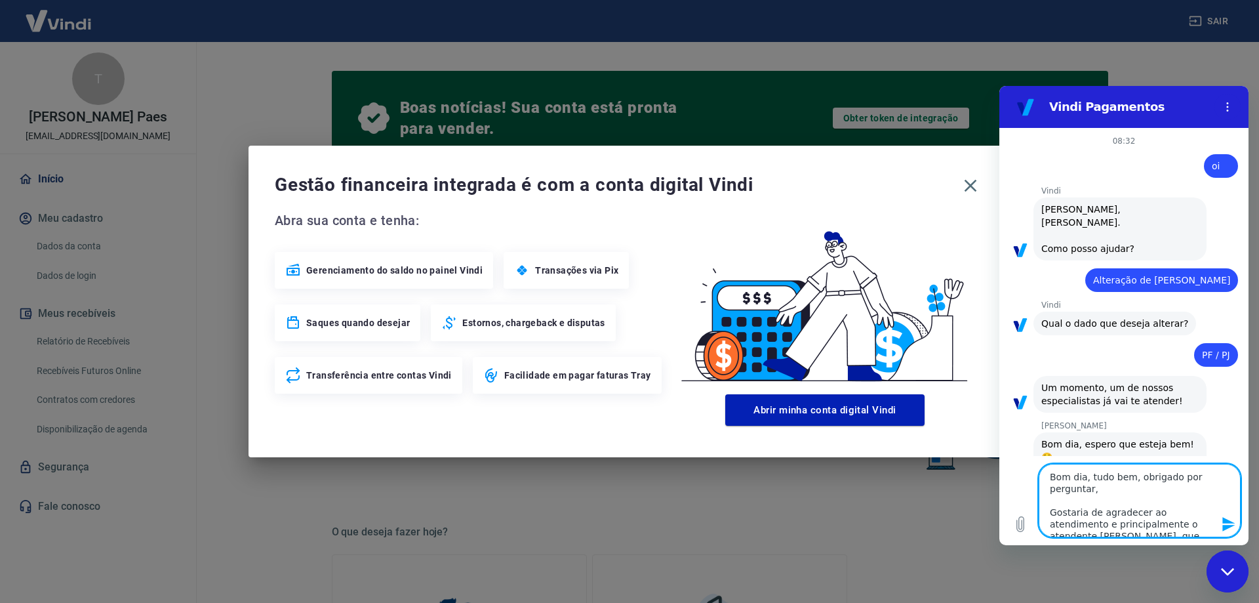
type textarea "x"
type textarea "Bom dia, tudo bem, obrigado por perguntar, e Gostaria de agradecer ao atendimen…"
type textarea "x"
type textarea "Bom dia, tudo bem, obrigado por perguntar, e p Gostaria de agradecer ao atendim…"
type textarea "x"
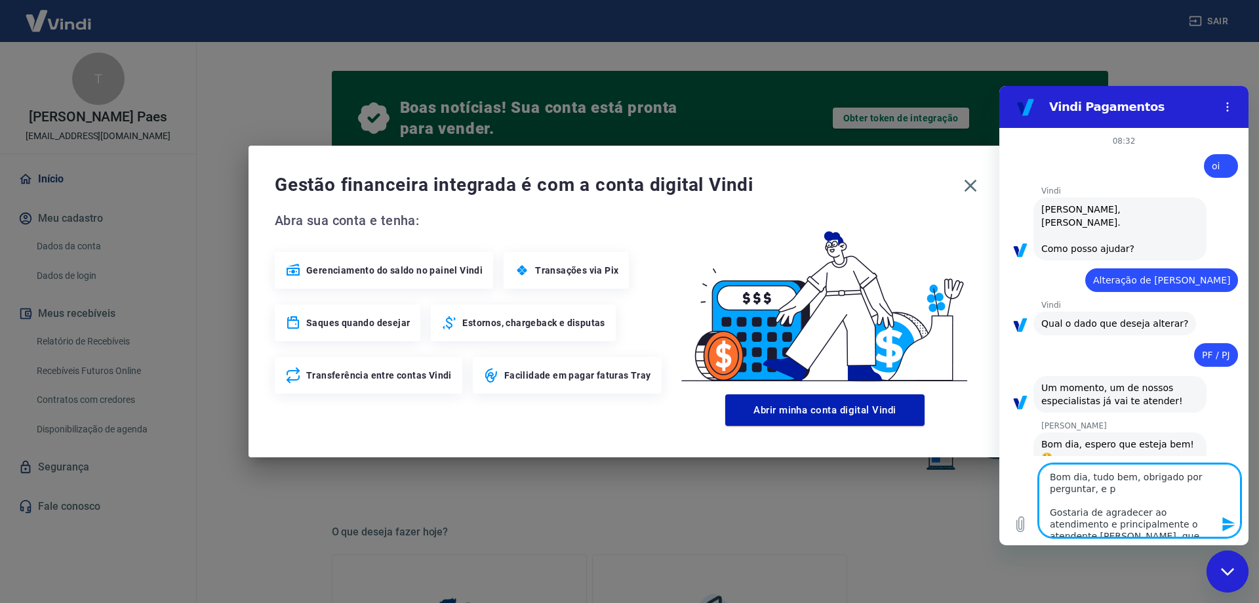
type textarea "Bom dia, tudo bem, obrigado por perguntar, e po Gostaria de agradecer ao atendi…"
type textarea "x"
type textarea "Bom dia, tudo bem, obrigado por perguntar, e por Gostaria de agradecer ao atend…"
type textarea "x"
type textarea "Bom dia, tudo bem, obrigado por perguntar, e por Gostaria de agradecer ao atend…"
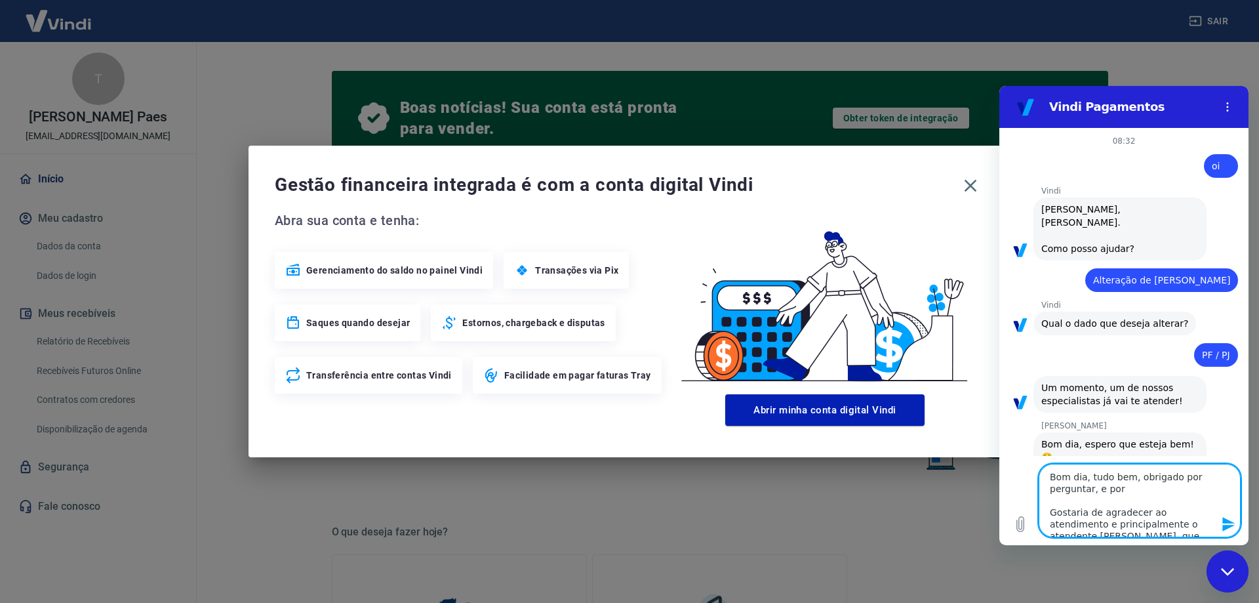
type textarea "x"
type textarea "Bom dia, tudo bem, obrigado por perguntar, e por a Gostaria de agradecer ao ate…"
type textarea "x"
type textarea "Bom dia, tudo bem, obrigado por perguntar, e por aí Gostaria de agradecer ao at…"
type textarea "x"
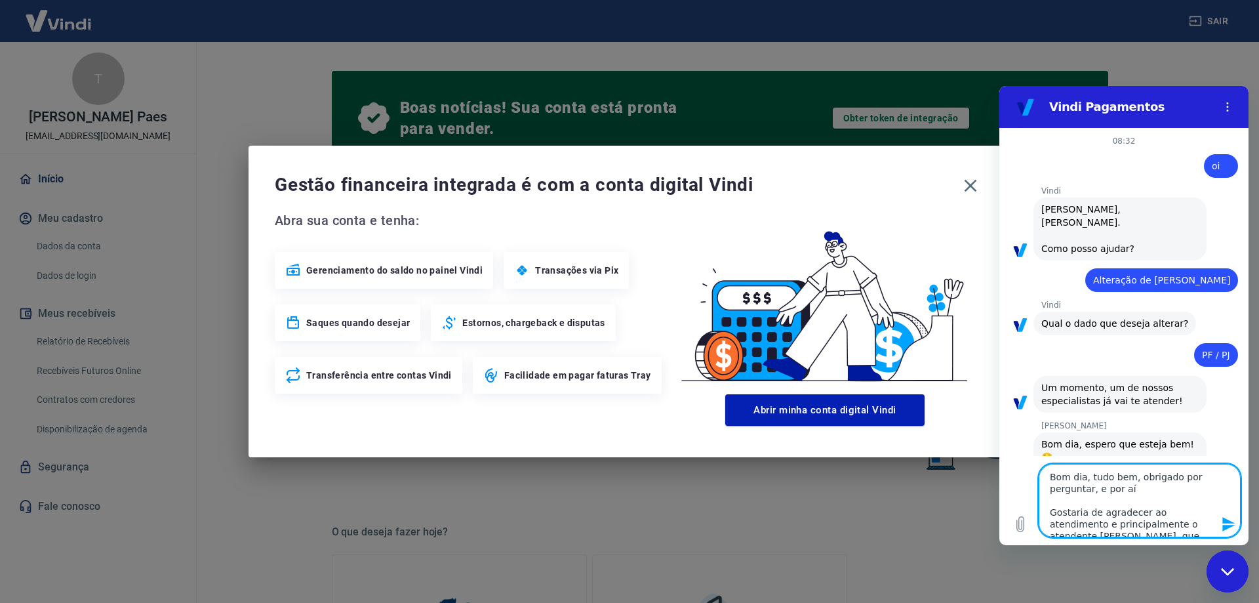
type textarea "Bom dia, tudo bem, obrigado por perguntar, e por aí Gostaria de agradecer ao at…"
type textarea "x"
type textarea "Bom dia, tudo bem, obrigado por perguntar, e por aí t Gostaria de agradecer ao …"
type textarea "x"
type textarea "Bom dia, tudo bem, obrigado por perguntar, e por aí tu Gostaria de agradecer ao…"
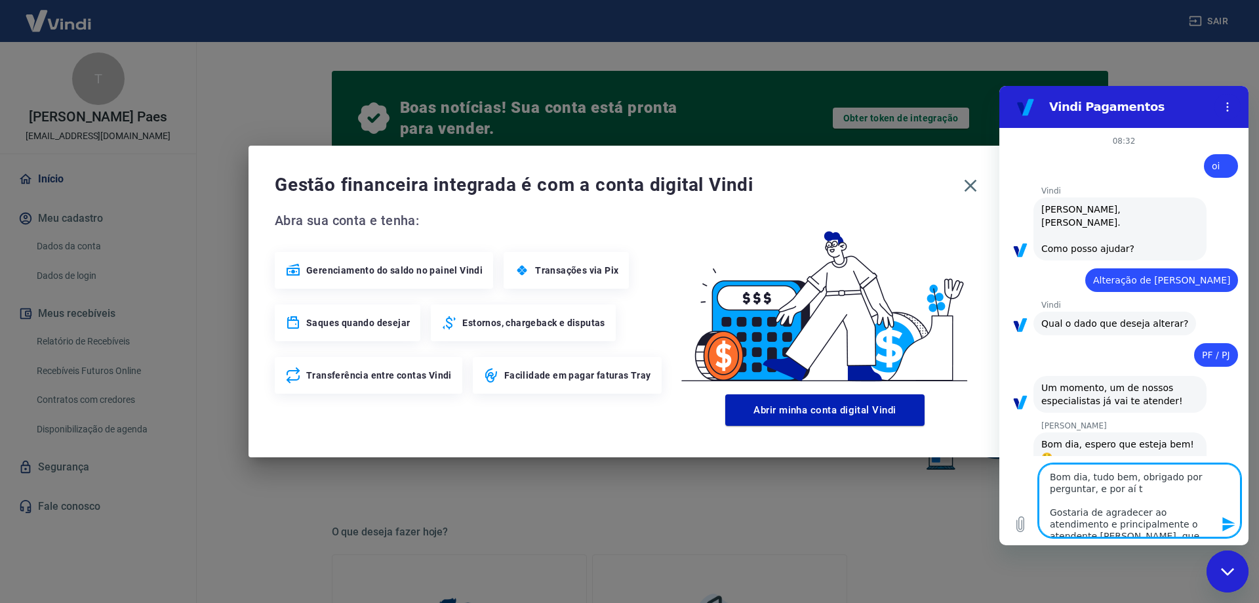
type textarea "x"
type textarea "Bom dia, tudo bem, obrigado por perguntar, e por aí tud Gostaria de agradecer a…"
type textarea "x"
type textarea "Bom dia, tudo bem, obrigado por perguntar, e por aí tudo Gostaria de agradecer …"
type textarea "x"
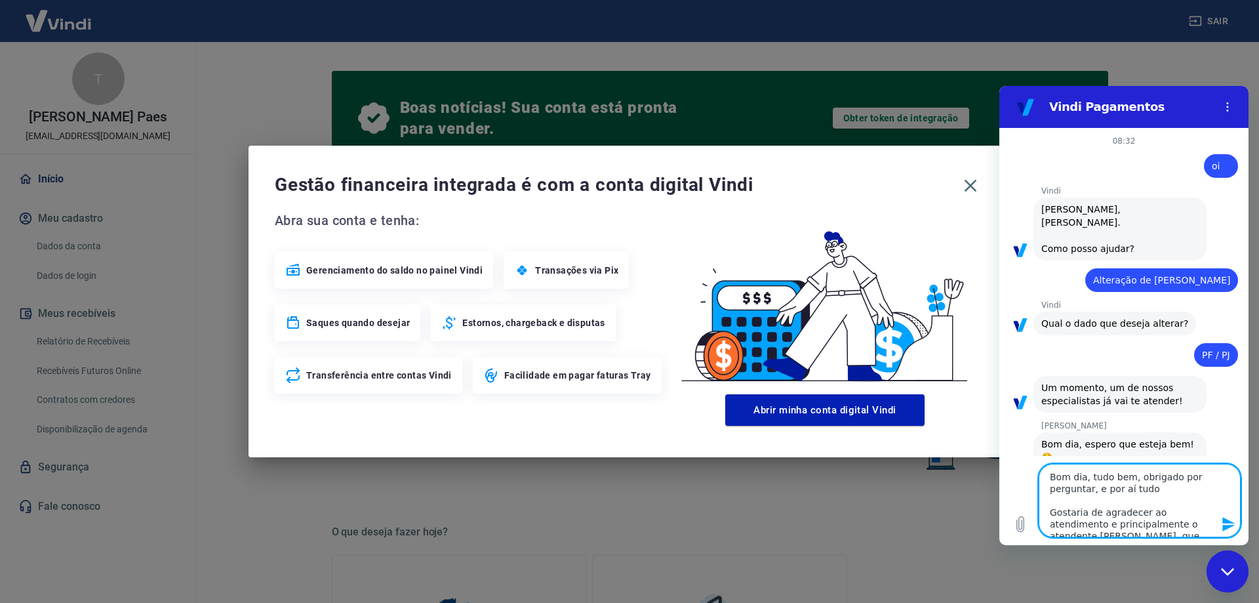
type textarea "Bom dia, tudo bem, obrigado por perguntar, e por aí tudo Gostaria de agradecer …"
type textarea "x"
type textarea "Bom dia, tudo bem, obrigado por perguntar, e por aí tudo c Gostaria de agradece…"
type textarea "x"
type textarea "Bom dia, tudo bem, obrigado por perguntar, e por aí tudo ce Gostaria de agradec…"
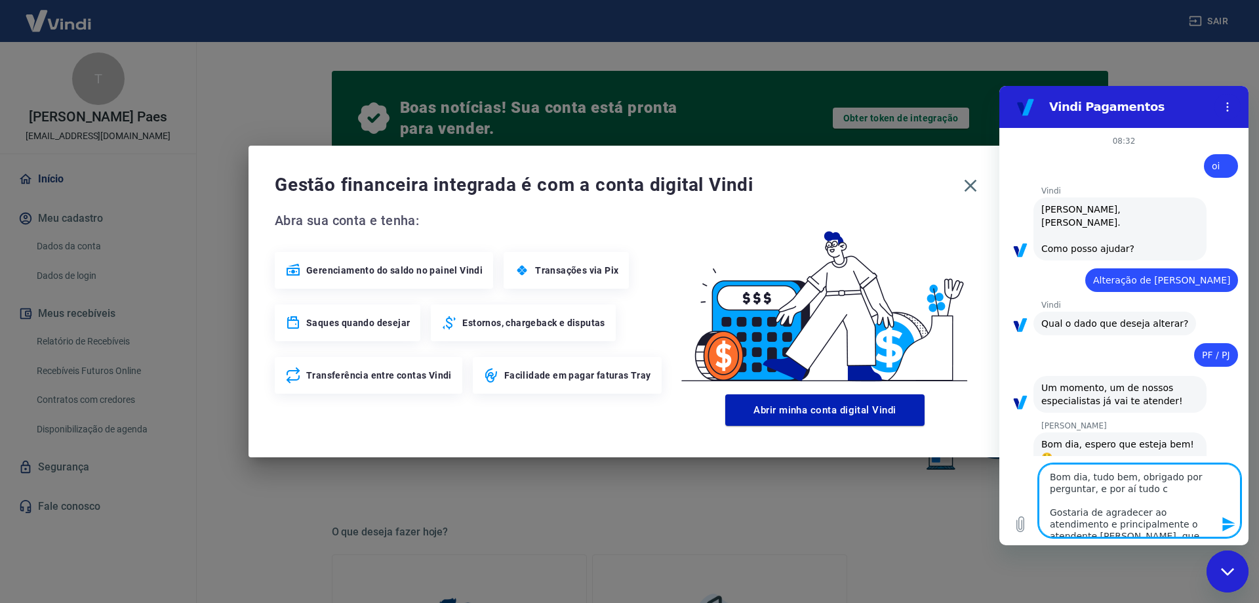
type textarea "x"
type textarea "Bom dia, tudo bem, obrigado por perguntar, e por aí tudo cer Gostaria de agrade…"
type textarea "x"
type textarea "Bom dia, tudo bem, obrigado por perguntar, e por aí tudo cert Gostaria de agrad…"
type textarea "x"
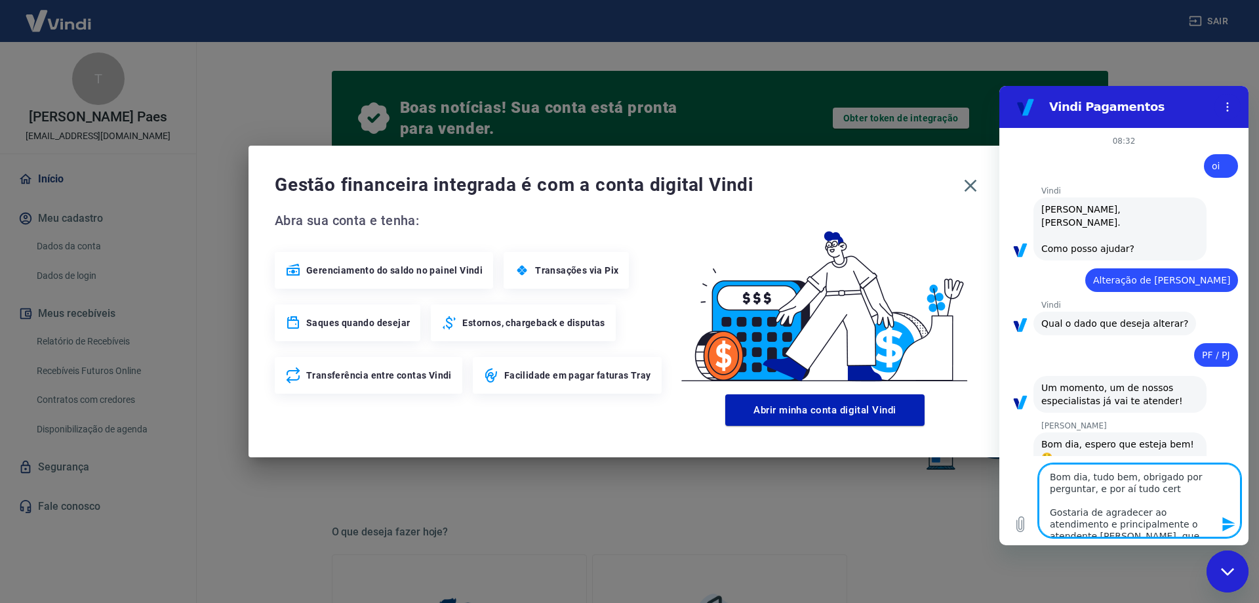
type textarea "Bom dia, tudo bem, obrigado por perguntar, e por aí tudo certo Gostaria de agra…"
type textarea "x"
type textarea "Bom dia, tudo bem, obrigado por perguntar, e por aí tudo certo? Gostaria de agr…"
type textarea "x"
type textarea "Bom dia, tudo bem, obrigado por perguntar, e por aí tudo certo? Gostaria de agr…"
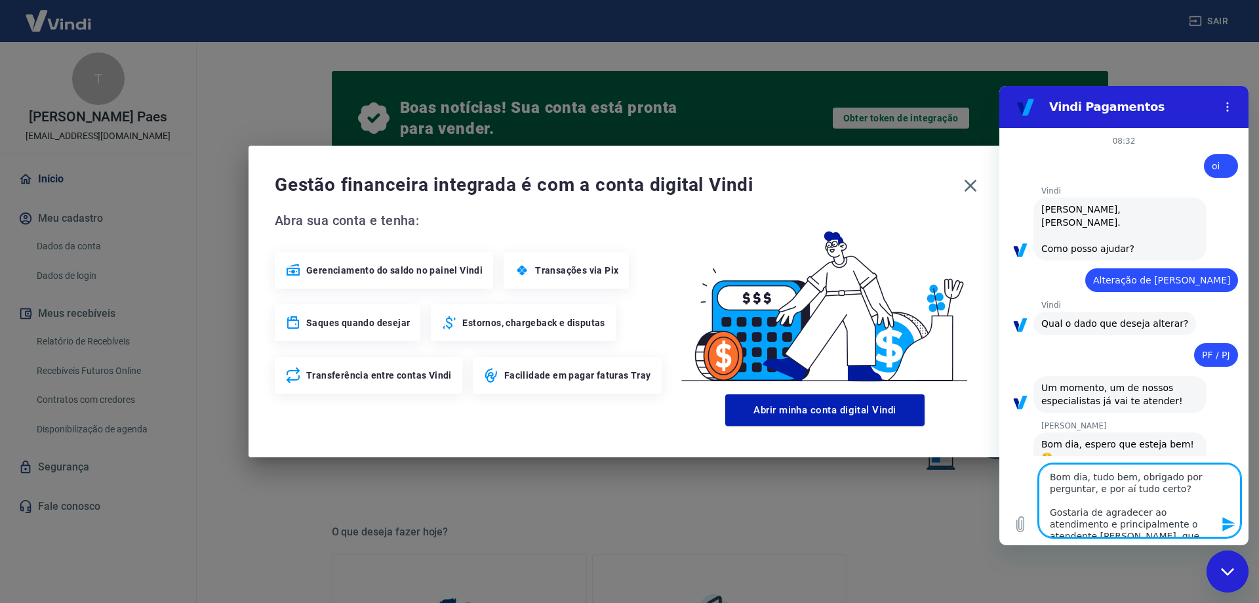
type textarea "x"
type textarea "Bom dia, tudo bem, obrigado por perguntar, e por aí tudo certo? Gostaria de agr…"
type textarea "x"
type textarea "Bom dia, tudo bem, obrigado por perguntar, e por aí tudo certo? D Gostaria de a…"
type textarea "x"
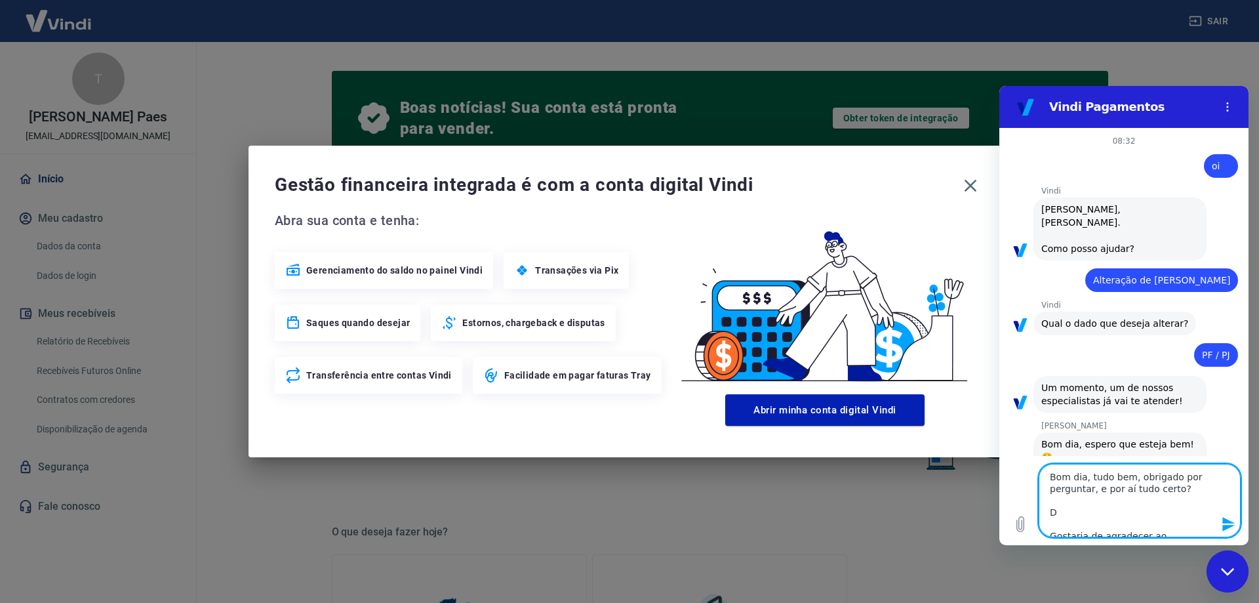
type textarea "Bom dia, tudo bem, obrigado por perguntar, e por aí tudo certo? De Gostaria de …"
type textarea "x"
type textarea "Bom dia, tudo bem, obrigado por perguntar, e por aí tudo certo? Des Gostaria de…"
type textarea "x"
type textarea "Bom dia, tudo bem, obrigado por perguntar, e por aí tudo certo? Dess Gostaria d…"
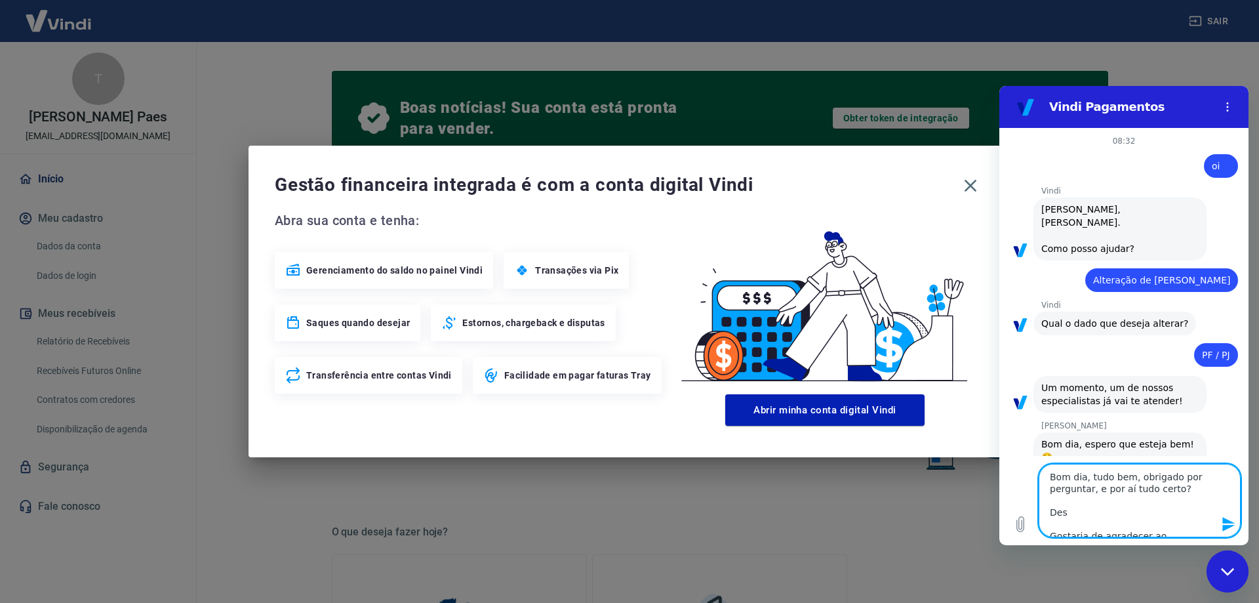
type textarea "x"
type textarea "Bom dia, tudo bem, obrigado por perguntar, e por aí tudo certo? Dessa Gostaria …"
type textarea "x"
type textarea "Bom dia, tudo bem, obrigado por perguntar, e por aí tudo certo? Dessa Gostaria …"
type textarea "x"
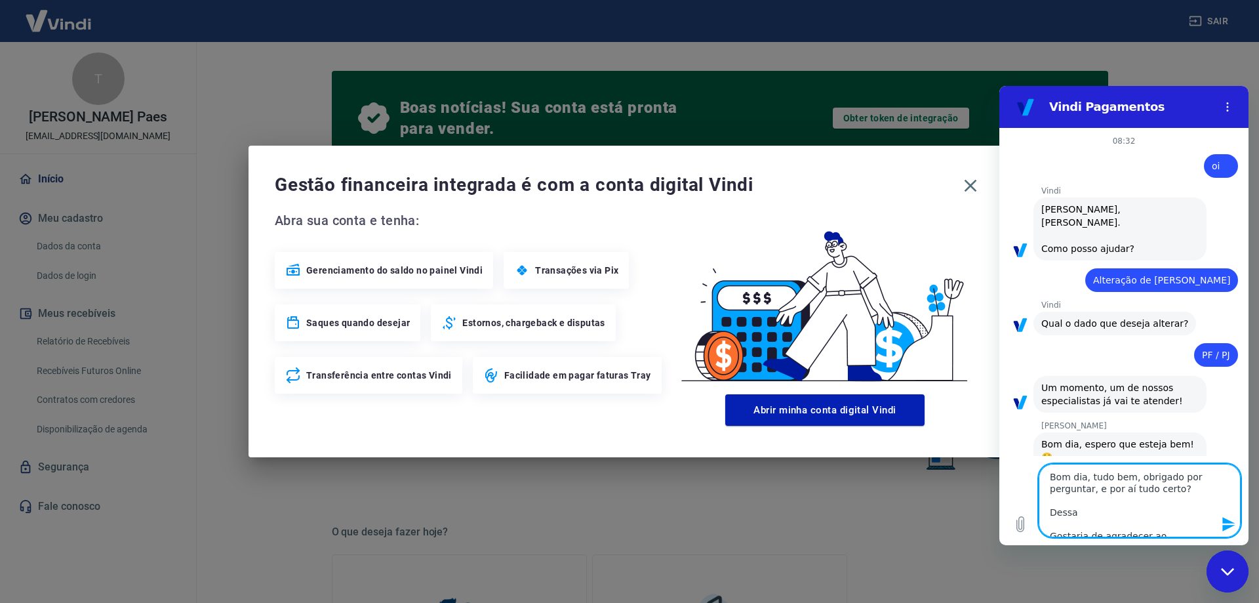
type textarea "Bom dia, tudo bem, obrigado por perguntar, e por aí tudo certo? Dessa v Gostari…"
type textarea "x"
type textarea "Bom dia, tudo bem, obrigado por perguntar, e por aí tudo certo? Dessa ve Gostar…"
type textarea "x"
type textarea "Bom dia, tudo bem, obrigado por perguntar, e por aí tudo certo? Dessa vez Gosta…"
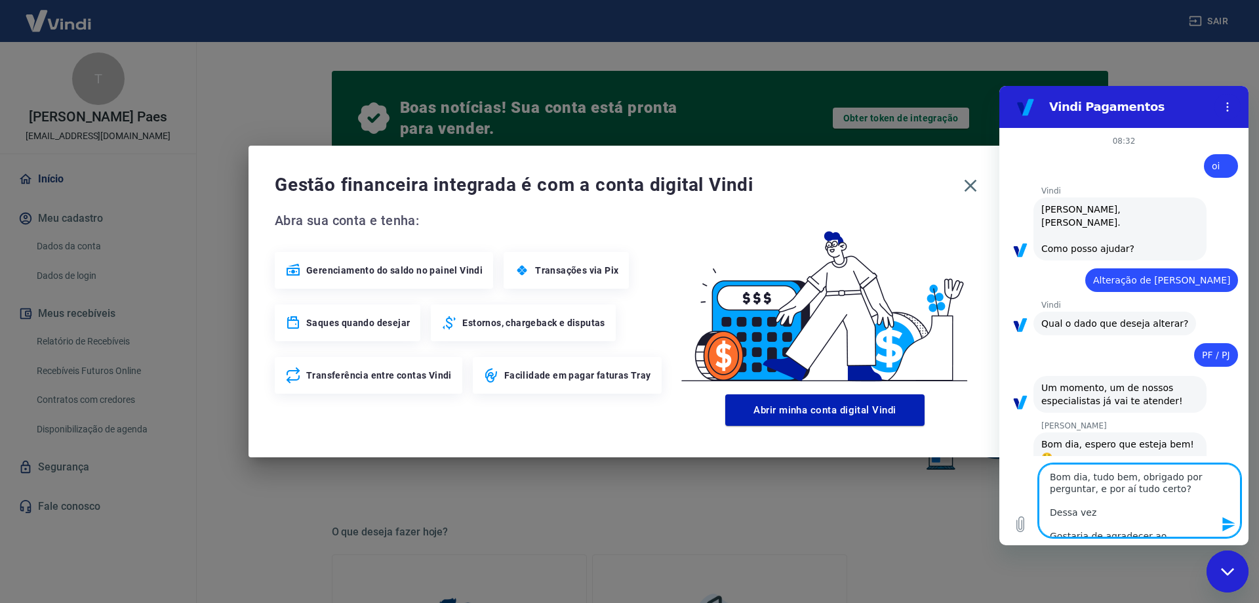
type textarea "x"
type textarea "Bom dia, tudo bem, obrigado por perguntar, e por aí tudo certo? Dessa vez Gosta…"
type textarea "x"
type textarea "Bom dia, tudo bem, obrigado por perguntar, e por aí tudo certo? Dessa vez n Gos…"
type textarea "x"
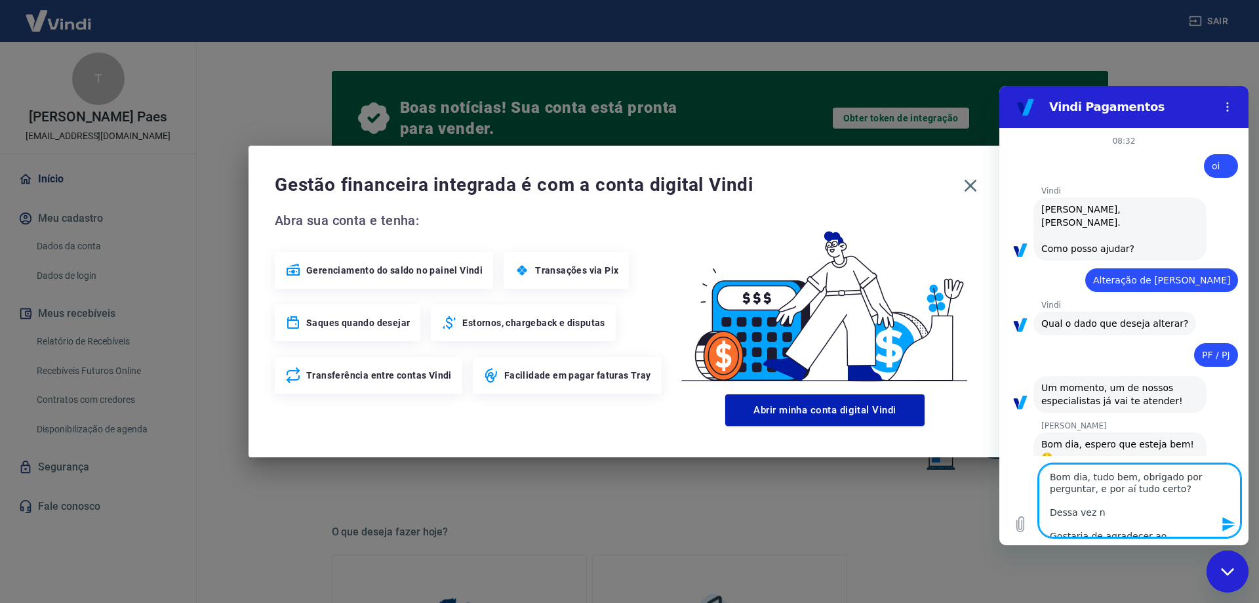
type textarea "Bom dia, tudo bem, obrigado por perguntar, e por aí tudo certo? Dessa vez nã Go…"
type textarea "x"
type textarea "Bom dia, tudo bem, obrigado por perguntar, e por aí tudo certo? Dessa vez não G…"
type textarea "x"
type textarea "Bom dia, tudo bem, obrigado por perguntar, e por aí tudo certo? Dessa vez não G…"
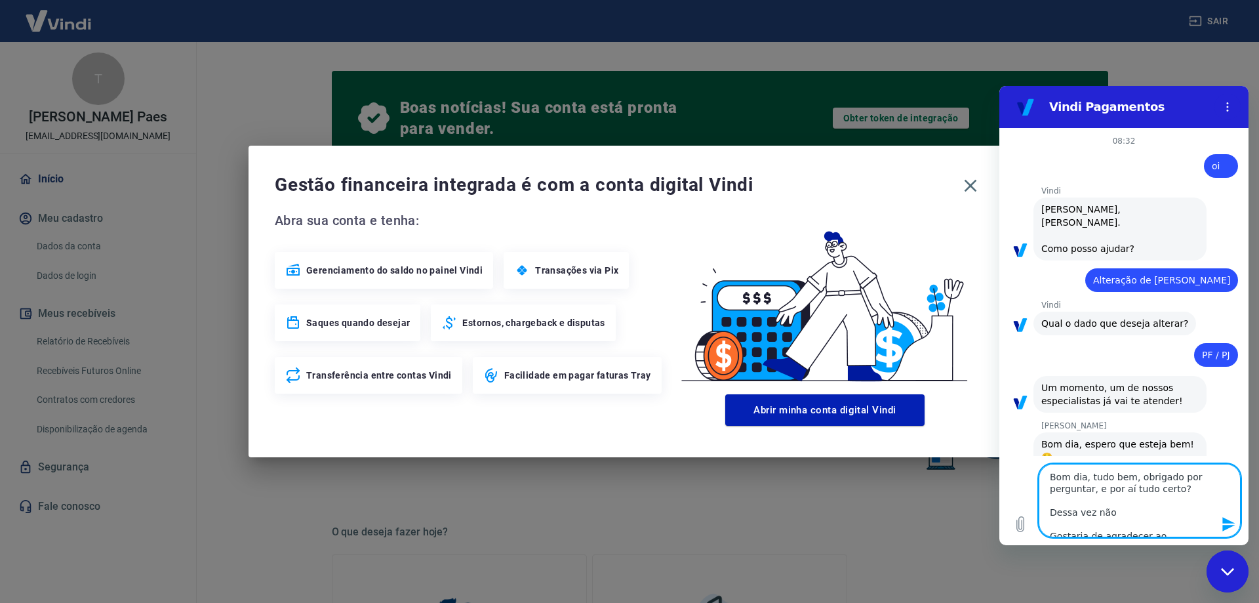
type textarea "x"
type textarea "Bom dia, tudo bem, obrigado por perguntar, e por aí tudo certo? Dessa vez não q…"
type textarea "x"
type textarea "Bom dia, tudo bem, obrigado por perguntar, e por aí tudo certo? Dessa vez não q…"
type textarea "x"
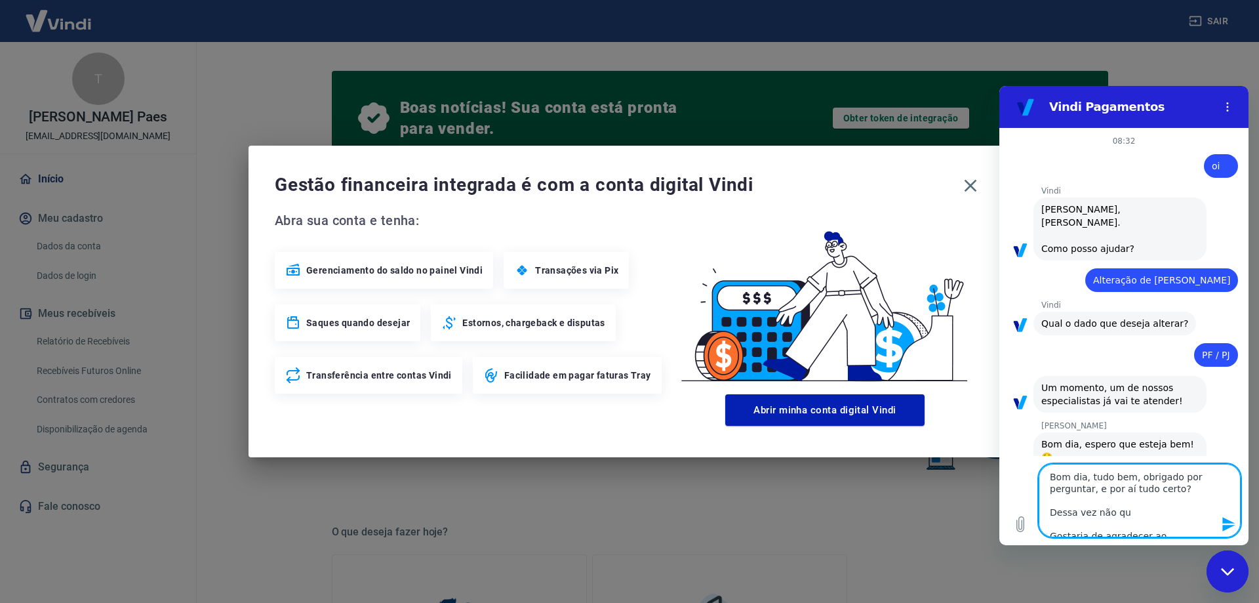
type textarea "Bom dia, tudo bem, obrigado por perguntar, e por aí tudo certo? Dessa vez não q…"
type textarea "x"
type textarea "Bom dia, tudo bem, obrigado por perguntar, e por aí tudo certo? Dessa vez não q…"
type textarea "x"
type textarea "Bom dia, tudo bem, obrigado por perguntar, e por aí tudo certo? Dessa vez não q…"
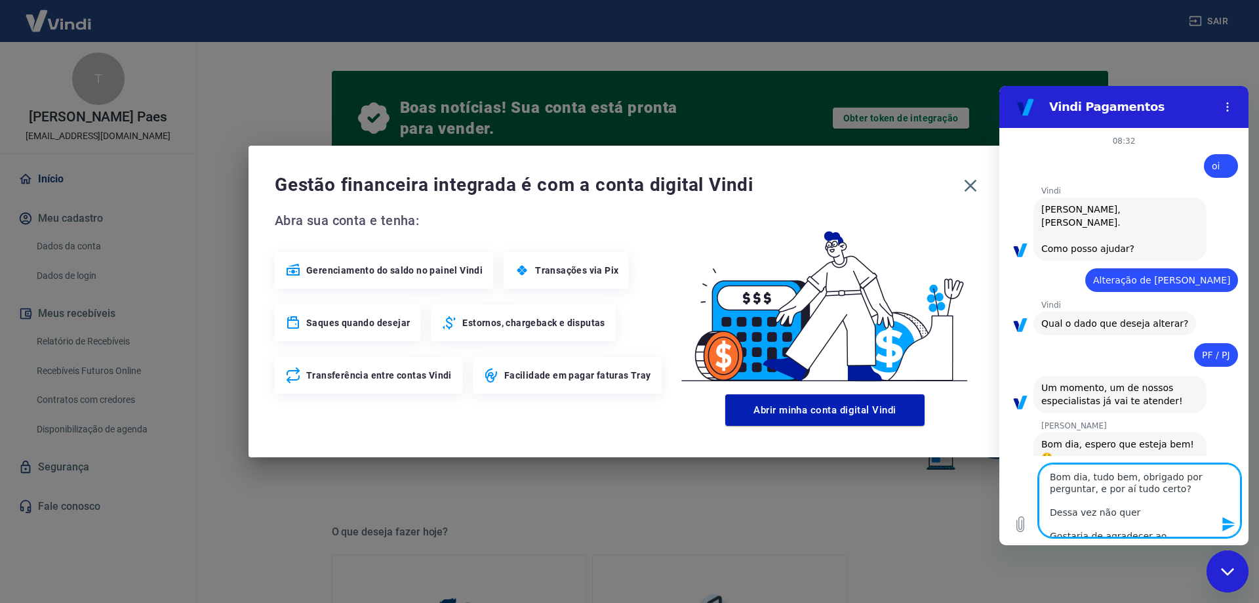
type textarea "x"
type textarea "Bom dia, tudo bem, obrigado por perguntar, e por aí tudo certo? Dessa vez não q…"
type textarea "x"
type textarea "Bom dia, tudo bem, obrigado por perguntar, e por aí tudo certo? Dessa vez não q…"
type textarea "x"
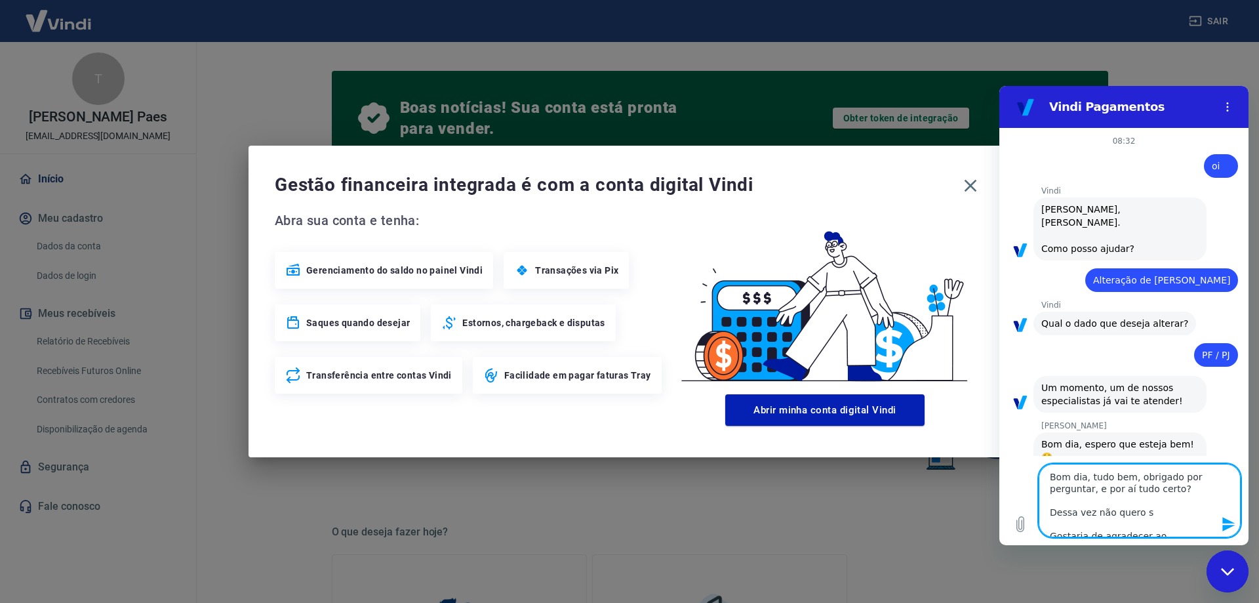
type textarea "Bom dia, tudo bem, obrigado por perguntar, e por aí tudo certo? Dessa vez não q…"
type textarea "x"
type textarea "Bom dia, tudo bem, obrigado por perguntar, e por aí tudo certo? Dessa vez não q…"
type textarea "x"
type textarea "Bom dia, tudo bem, obrigado por perguntar, e por aí tudo certo? Dessa vez não q…"
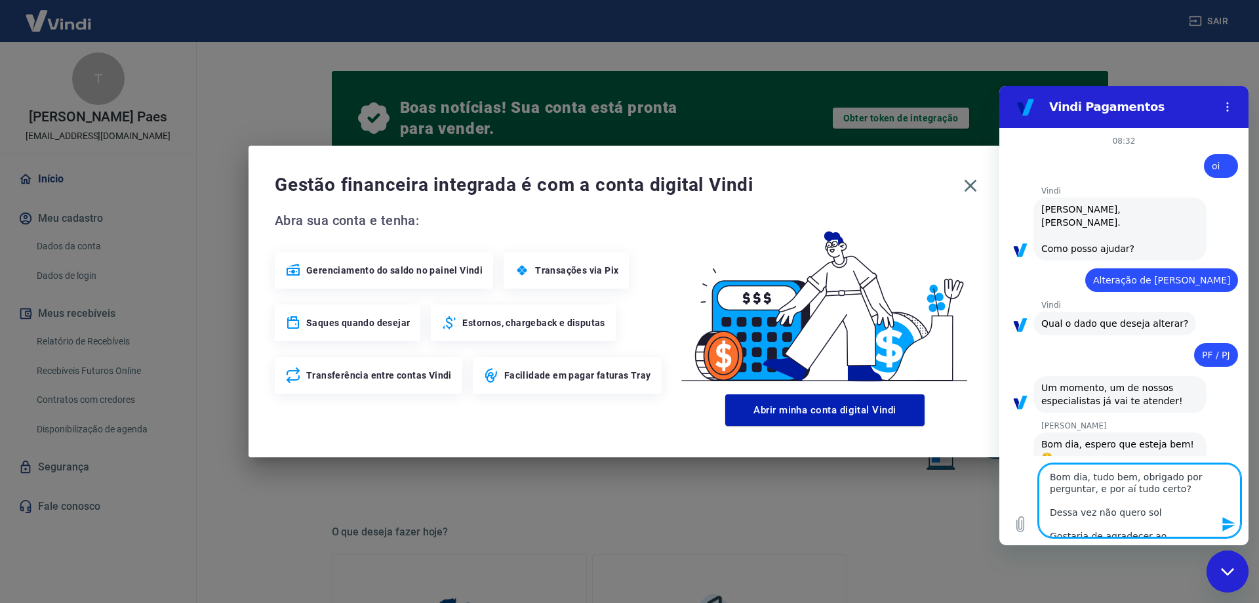
type textarea "x"
type textarea "Bom dia, tudo bem, obrigado por perguntar, e por aí tudo certo? Dessa vez não q…"
type textarea "x"
type textarea "Bom dia, tudo bem, obrigado por perguntar, e por aí tudo certo? Dessa vez não q…"
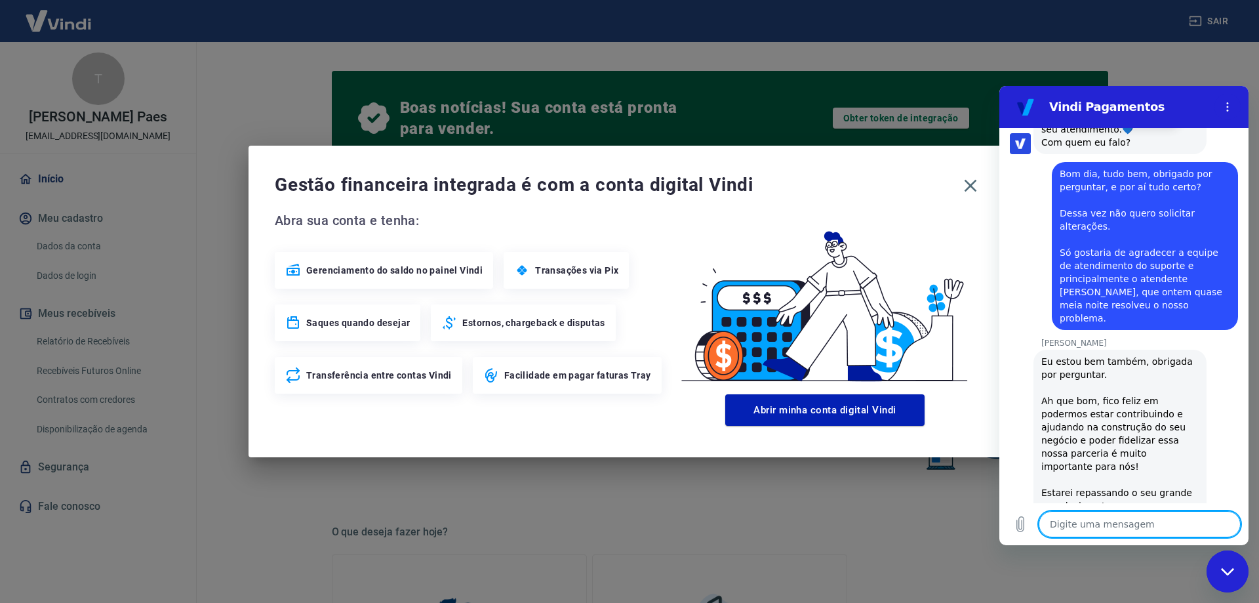
scroll to position [436, 0]
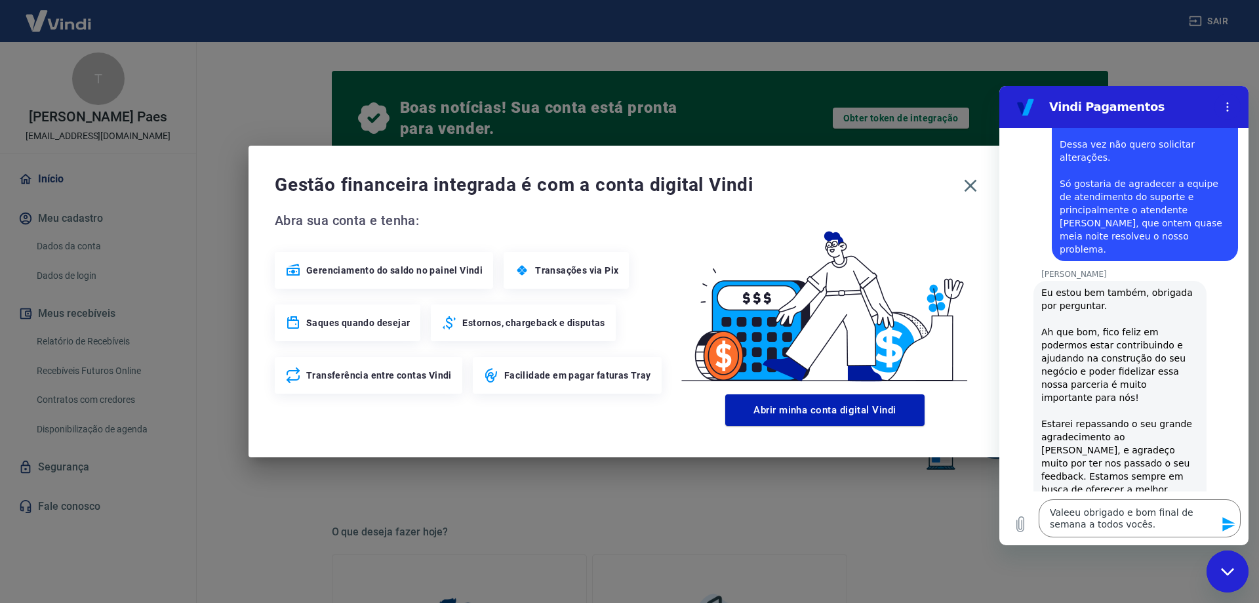
click at [1230, 521] on icon "Enviar mensagem" at bounding box center [1229, 524] width 12 height 14
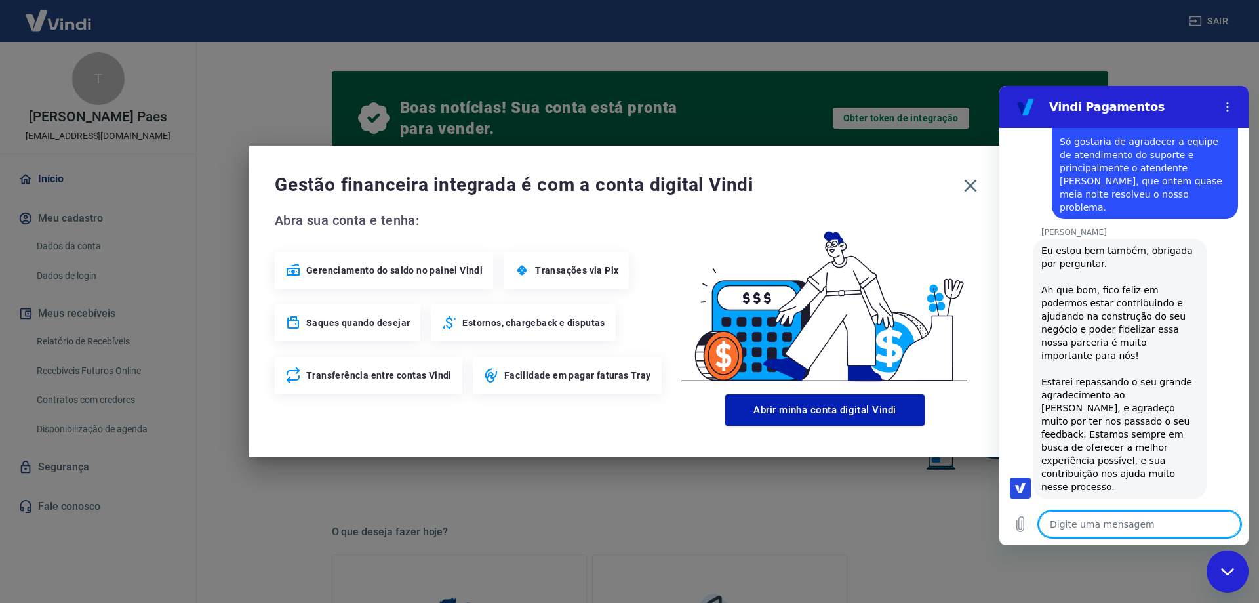
scroll to position [481, 0]
click at [1236, 571] on div "Fechar janela de mensagens" at bounding box center [1227, 571] width 39 height 39
